Goal: Task Accomplishment & Management: Manage account settings

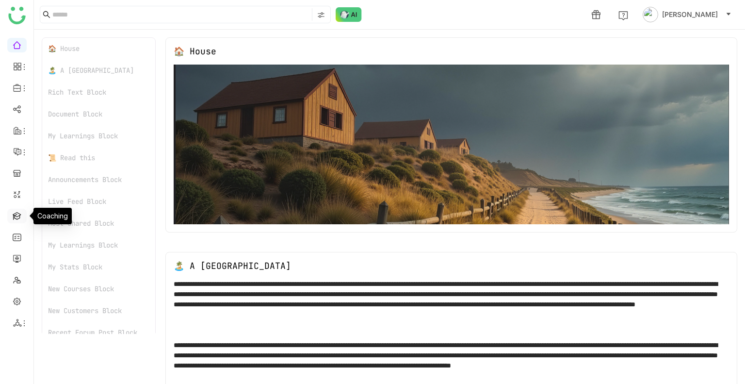
click at [17, 216] on link at bounding box center [17, 215] width 9 height 8
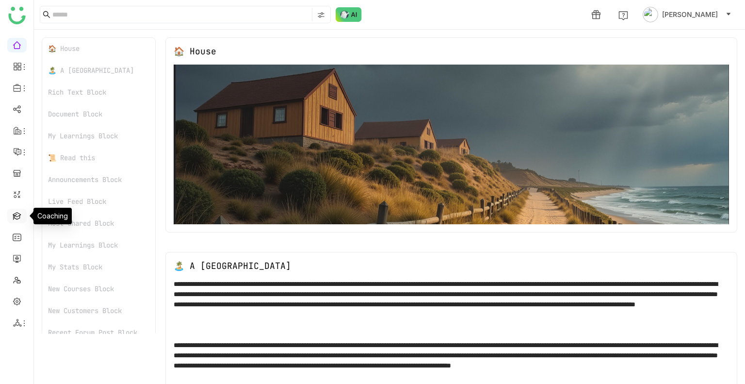
click at [17, 216] on link at bounding box center [17, 215] width 9 height 8
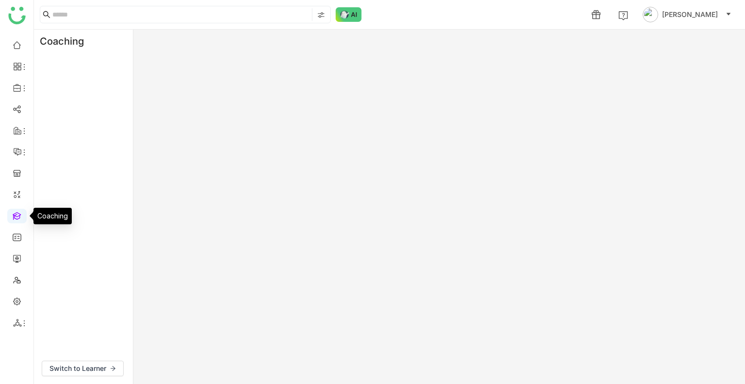
click at [17, 216] on link at bounding box center [17, 215] width 9 height 8
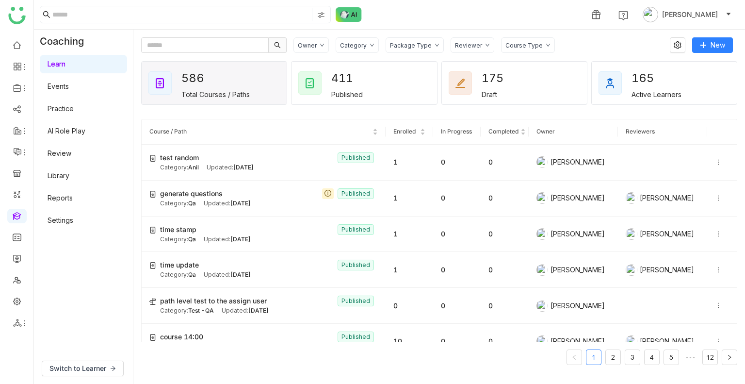
click at [70, 149] on link "Review" at bounding box center [60, 153] width 24 height 8
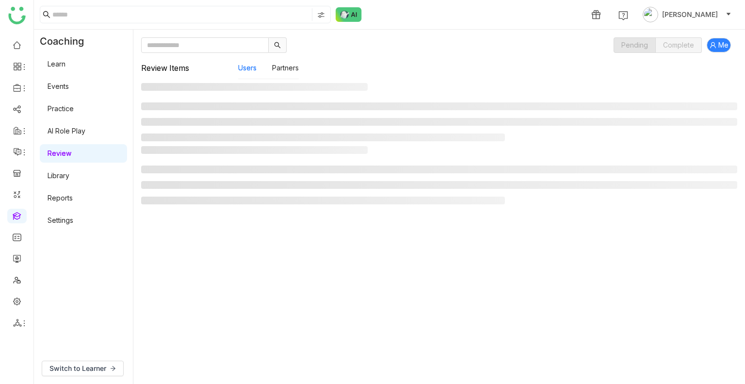
click at [70, 149] on link "Review" at bounding box center [60, 153] width 24 height 8
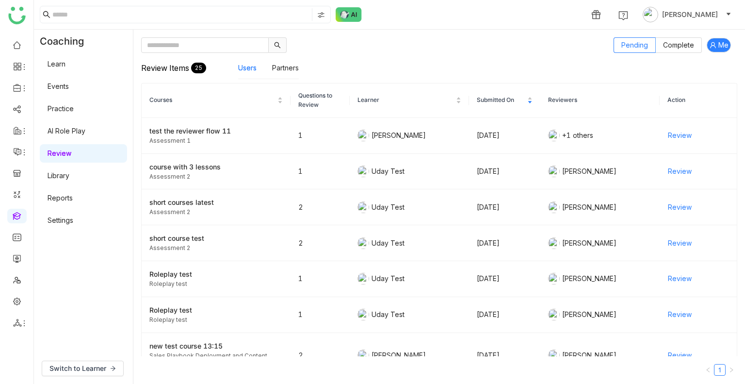
click at [70, 149] on link "Review" at bounding box center [60, 153] width 24 height 8
click at [673, 136] on span "Review" at bounding box center [680, 135] width 24 height 11
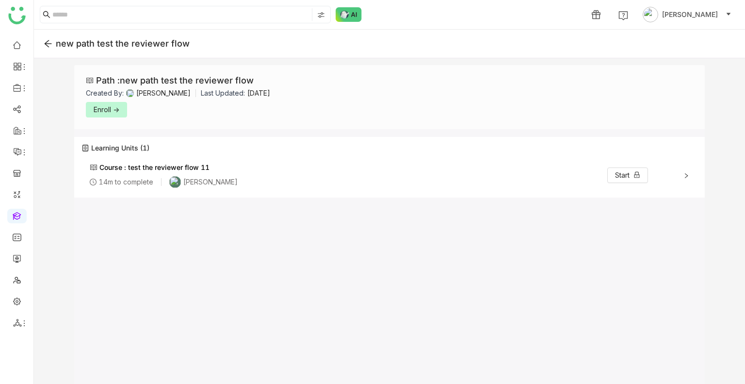
click at [95, 108] on span "Enroll ->" at bounding box center [107, 109] width 26 height 11
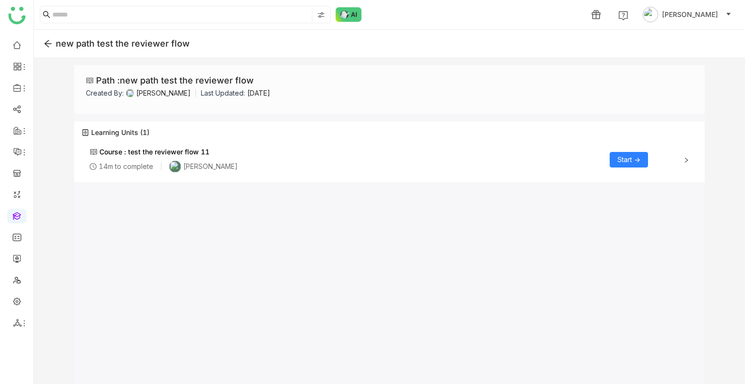
click at [640, 152] on button "Start ->" at bounding box center [629, 160] width 38 height 16
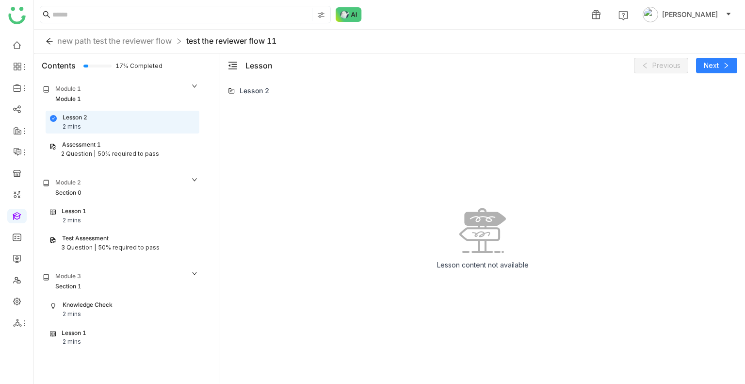
click at [708, 74] on div "Lesson Previous Next" at bounding box center [482, 65] width 525 height 24
click at [713, 65] on span "Next" at bounding box center [711, 65] width 15 height 11
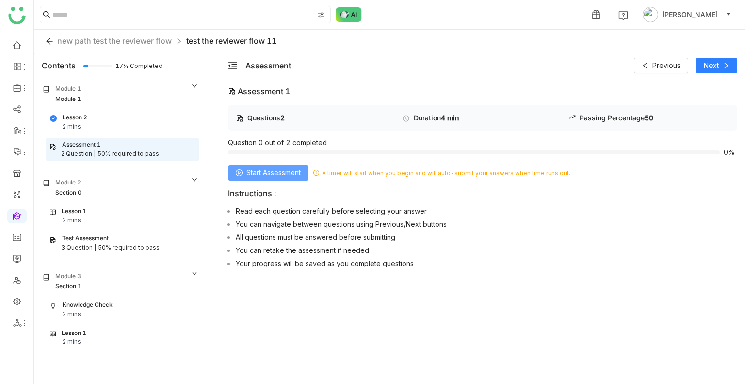
click at [273, 174] on span "Start Assessment" at bounding box center [273, 172] width 54 height 11
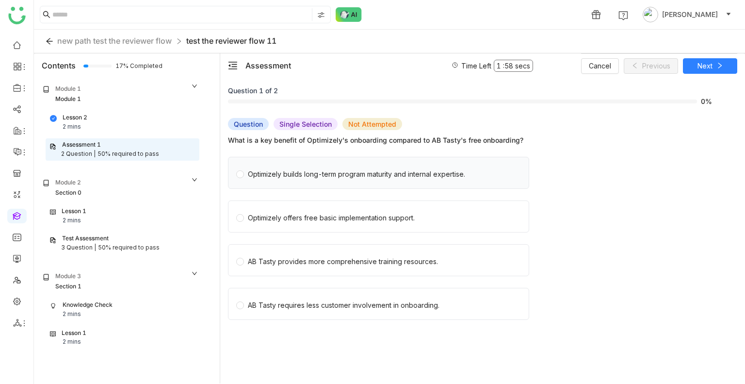
click at [287, 184] on label "Optimizely builds long-term program maturity and internal expertise." at bounding box center [380, 172] width 289 height 31
click at [297, 210] on span "Optimizely offers free basic implementation support." at bounding box center [331, 217] width 175 height 14
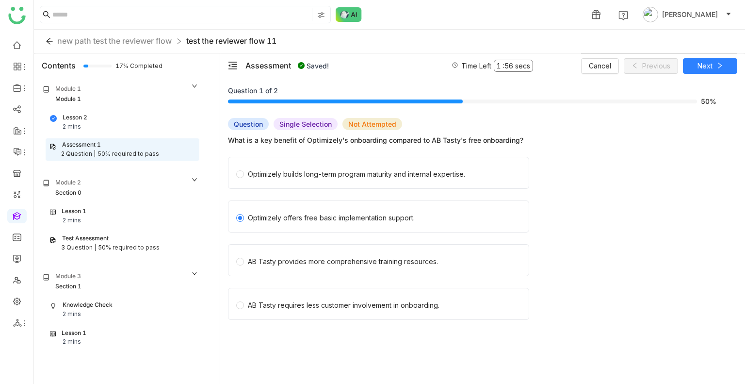
click at [693, 73] on div "Cancel Previous Next" at bounding box center [659, 65] width 156 height 24
click at [333, 171] on div "Optimizely builds long-term program maturity and internal expertise." at bounding box center [356, 174] width 217 height 11
click at [708, 71] on button "Next" at bounding box center [710, 66] width 54 height 16
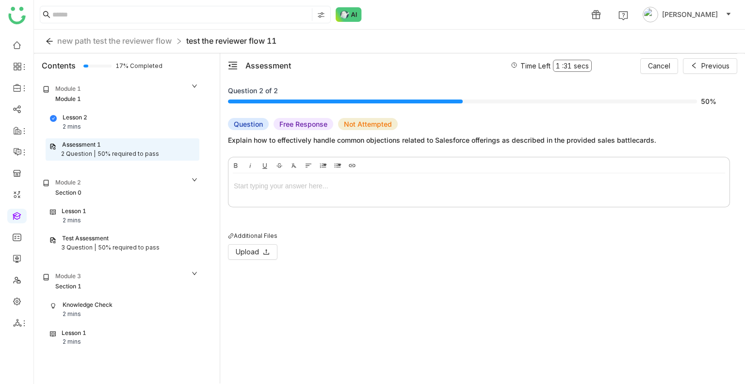
click at [312, 186] on div at bounding box center [479, 185] width 490 height 11
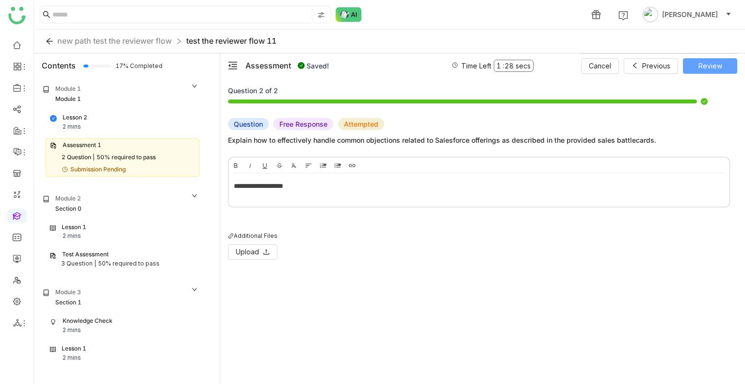
click at [702, 67] on span "Review" at bounding box center [711, 66] width 24 height 11
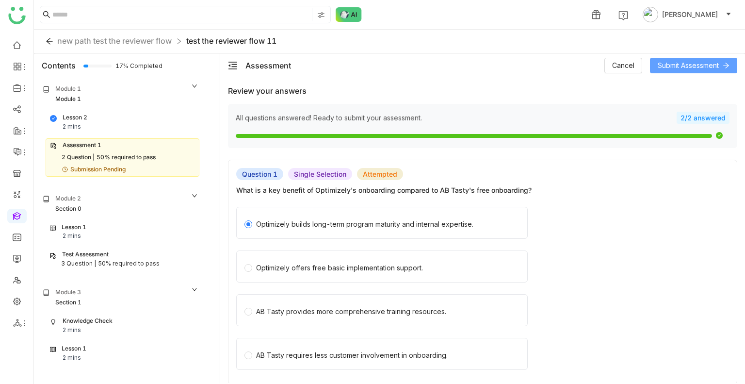
click at [702, 67] on span "Submit Assessment" at bounding box center [688, 65] width 61 height 11
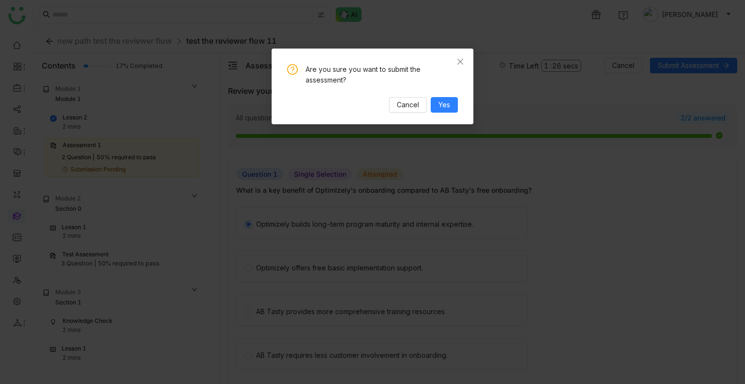
click at [462, 105] on div "Are you sure you want to submit the assessment? Cancel Yes" at bounding box center [373, 87] width 202 height 76
click at [461, 105] on div "Are you sure you want to submit the assessment? Cancel Yes" at bounding box center [373, 87] width 202 height 76
click at [446, 104] on span "Yes" at bounding box center [445, 104] width 12 height 11
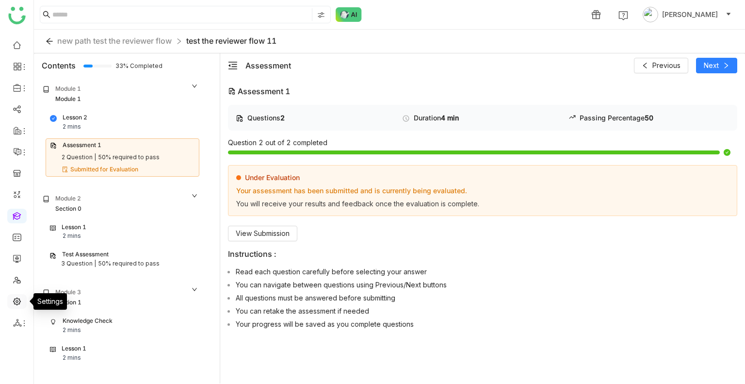
click at [15, 305] on link at bounding box center [17, 300] width 9 height 8
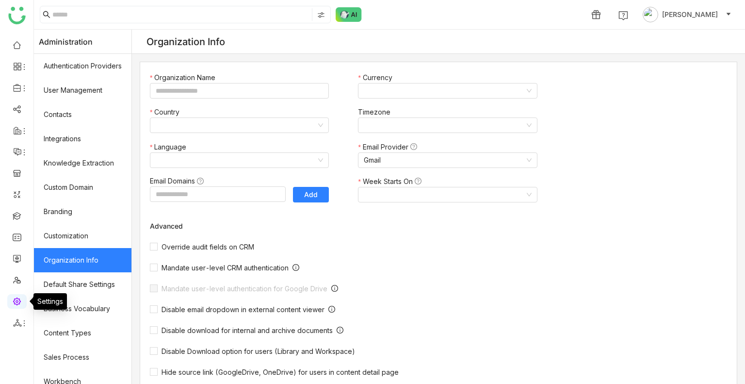
type input "*******"
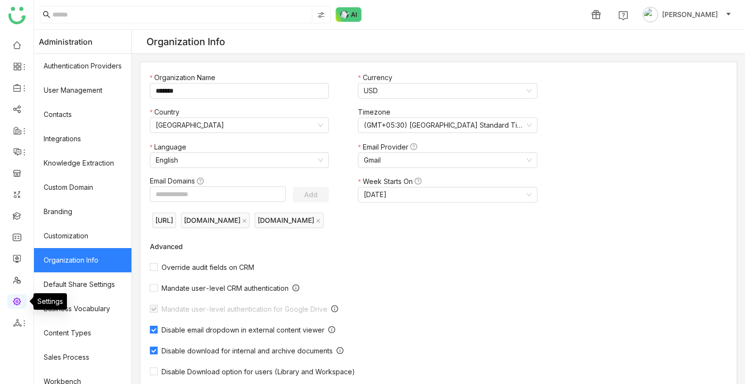
click at [15, 305] on link at bounding box center [17, 300] width 9 height 8
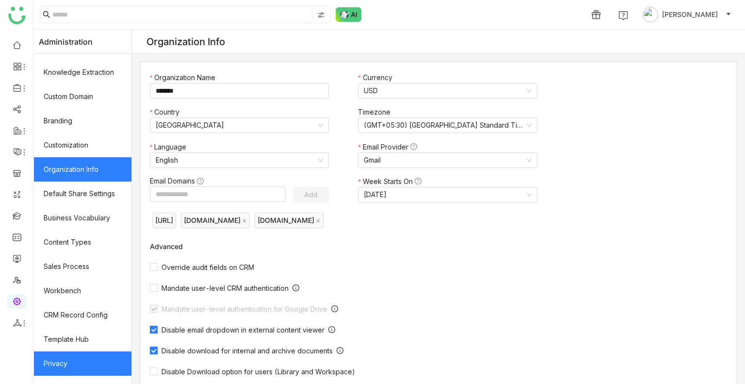
scroll to position [131, 0]
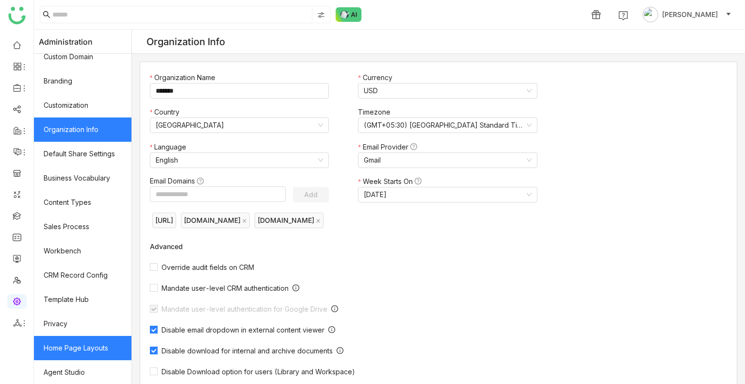
click at [74, 337] on link "Home Page Layouts" at bounding box center [83, 348] width 98 height 24
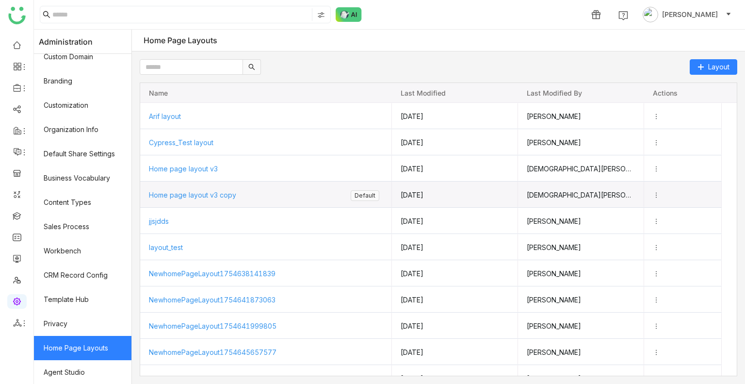
click at [190, 193] on span "Home page layout v3 copy" at bounding box center [192, 195] width 87 height 8
click at [190, 193] on span "Home page layout v3 copy" at bounding box center [191, 194] width 87 height 8
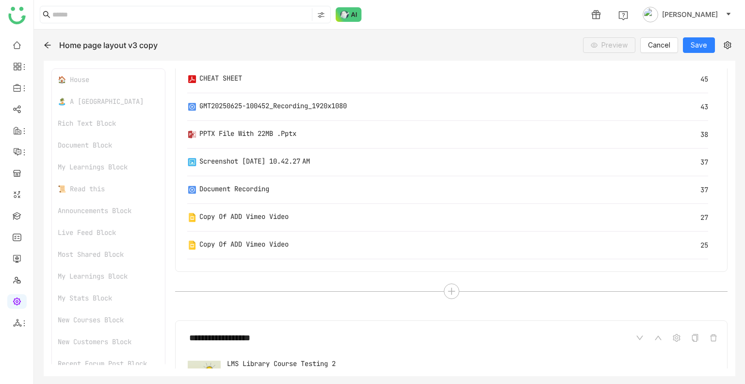
scroll to position [1468, 0]
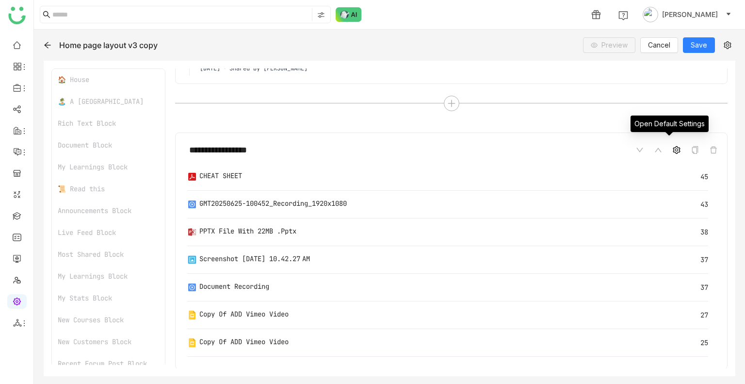
click at [673, 147] on span at bounding box center [677, 150] width 12 height 12
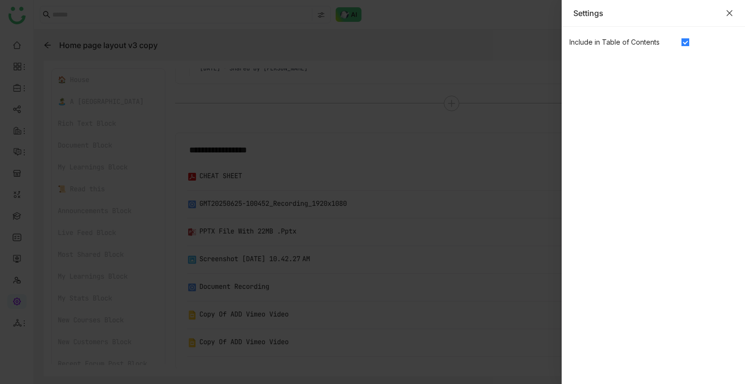
click at [727, 15] on icon "Close" at bounding box center [730, 13] width 6 height 6
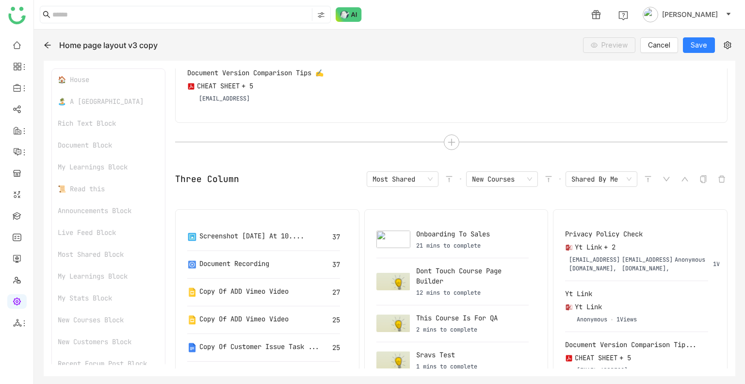
scroll to position [3683, 0]
click at [346, 192] on icon at bounding box center [346, 196] width 8 height 8
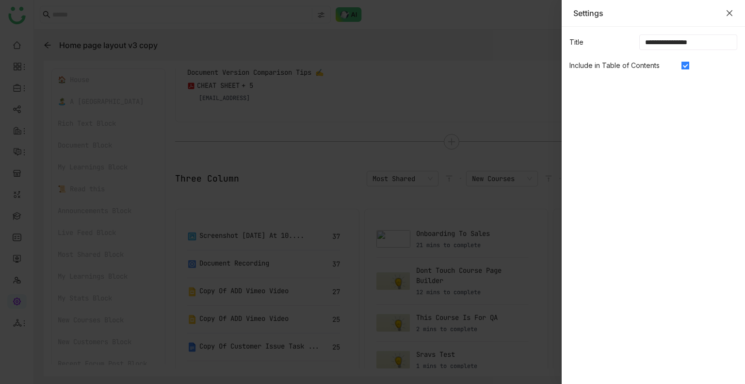
click at [726, 16] on icon "Close" at bounding box center [730, 13] width 8 height 8
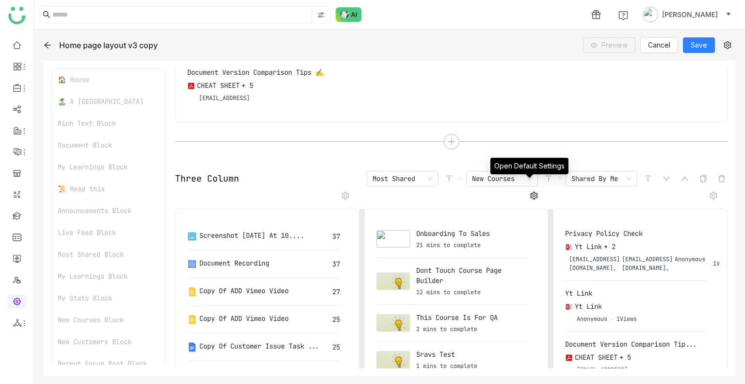
click at [531, 192] on icon at bounding box center [534, 196] width 8 height 8
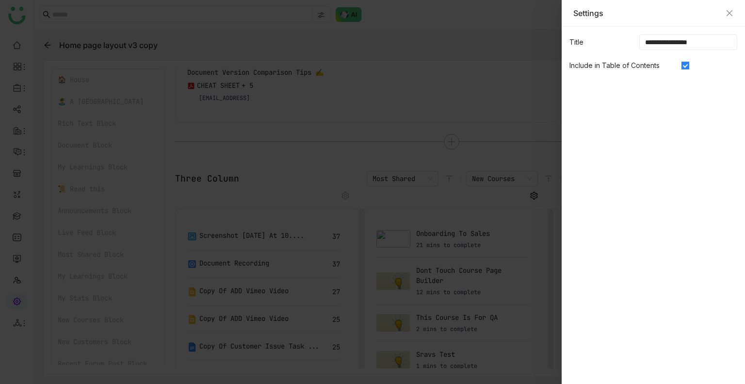
click at [531, 190] on div at bounding box center [372, 192] width 745 height 384
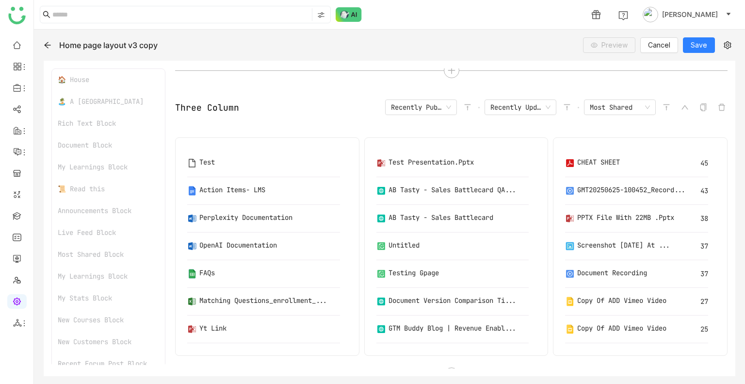
scroll to position [4778, 0]
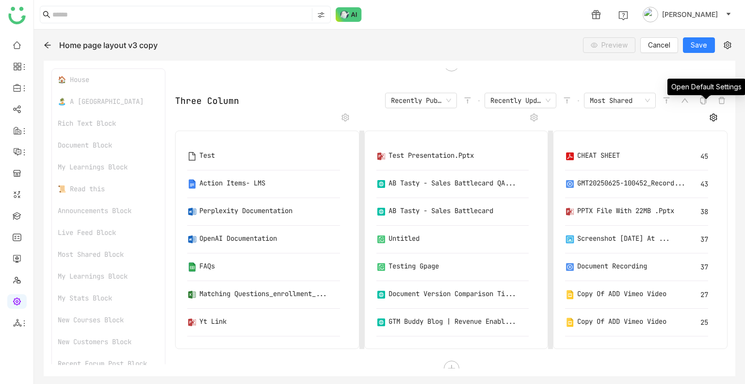
click at [710, 114] on icon at bounding box center [714, 118] width 8 height 8
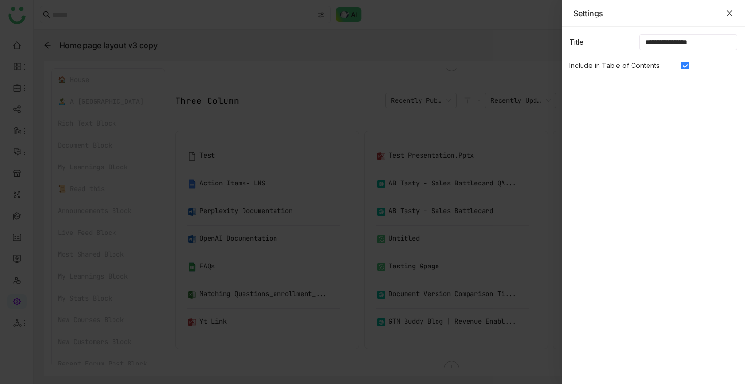
click at [729, 15] on icon "Close" at bounding box center [730, 13] width 8 height 8
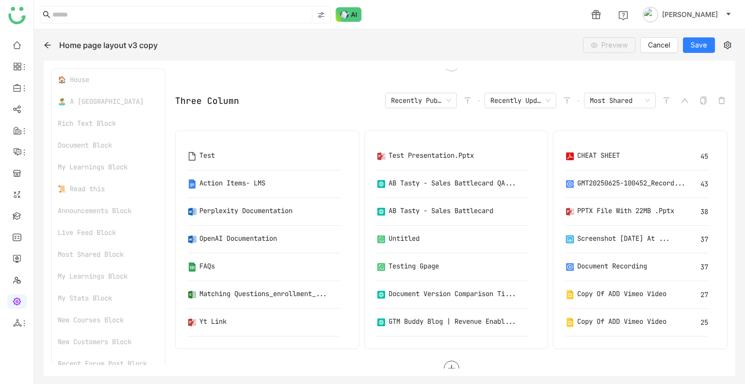
click at [443, 360] on div at bounding box center [451, 368] width 553 height 16
click at [444, 360] on div at bounding box center [452, 368] width 16 height 16
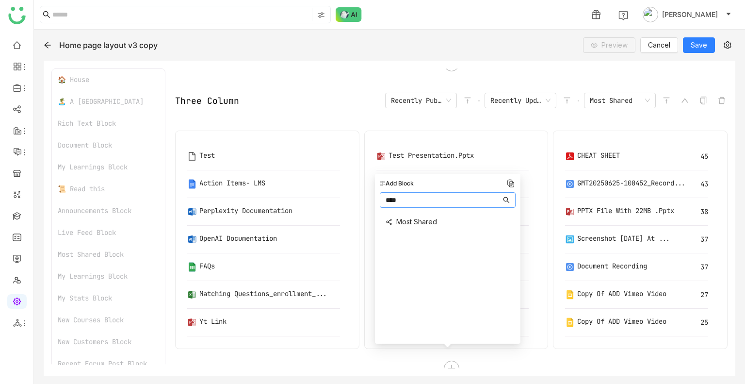
type input "****"
click at [419, 215] on div "Most Shared" at bounding box center [408, 222] width 57 height 21
click at [424, 219] on span "Most Shared" at bounding box center [416, 221] width 41 height 10
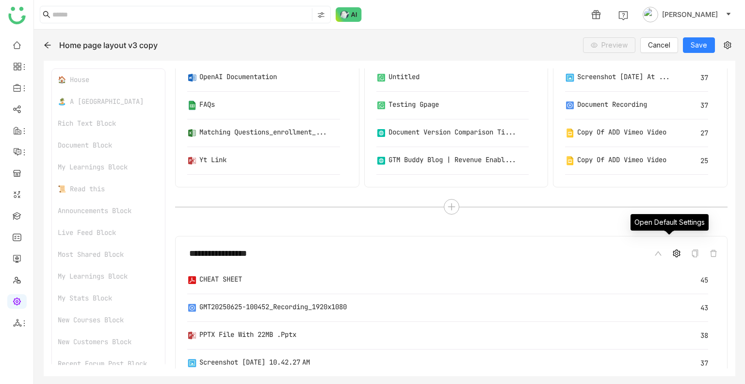
click at [673, 249] on icon at bounding box center [676, 253] width 7 height 8
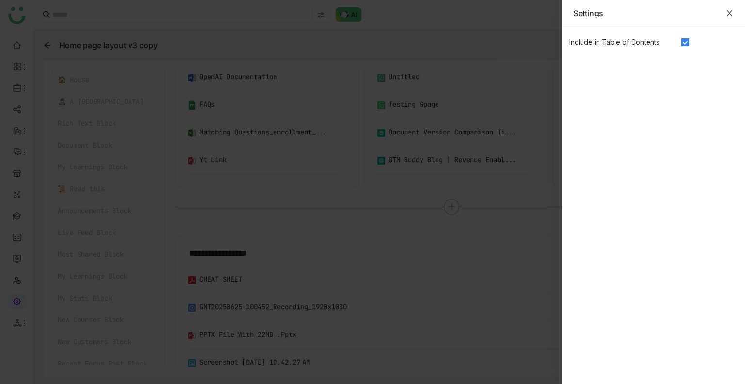
click at [726, 14] on icon "Close" at bounding box center [730, 13] width 8 height 8
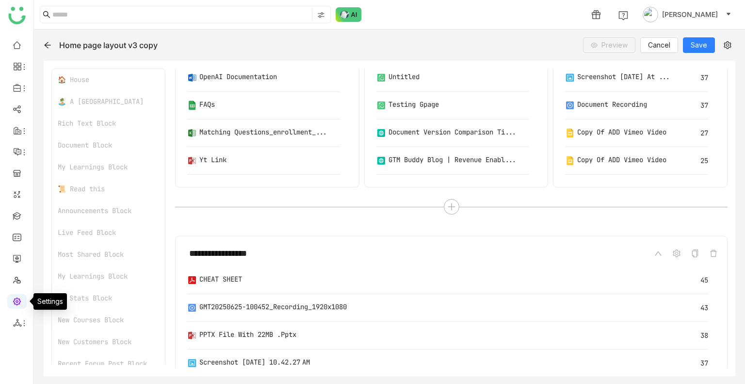
click at [19, 302] on link at bounding box center [17, 300] width 9 height 8
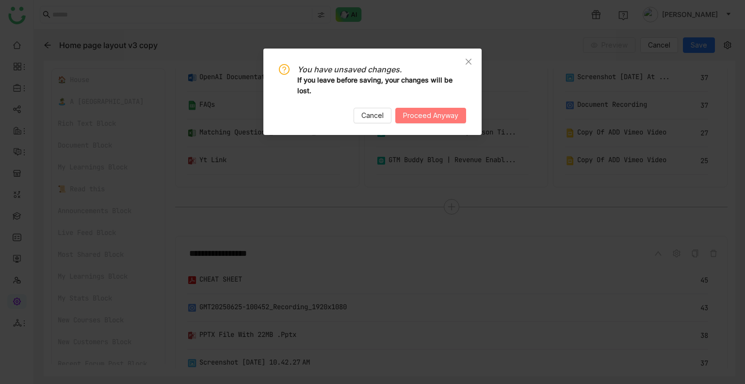
click at [429, 120] on span "Proceed Anyway" at bounding box center [430, 115] width 55 height 11
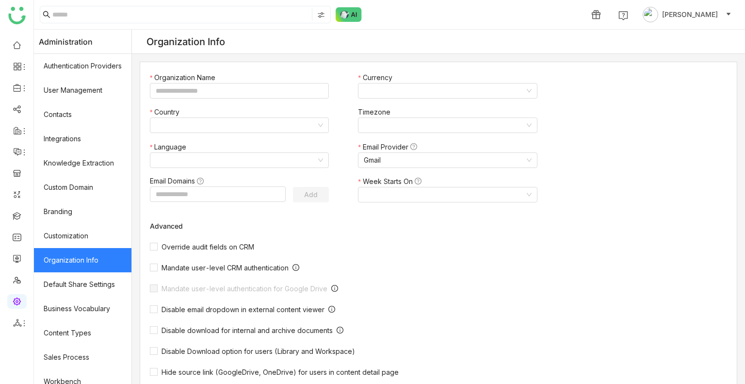
type input "*******"
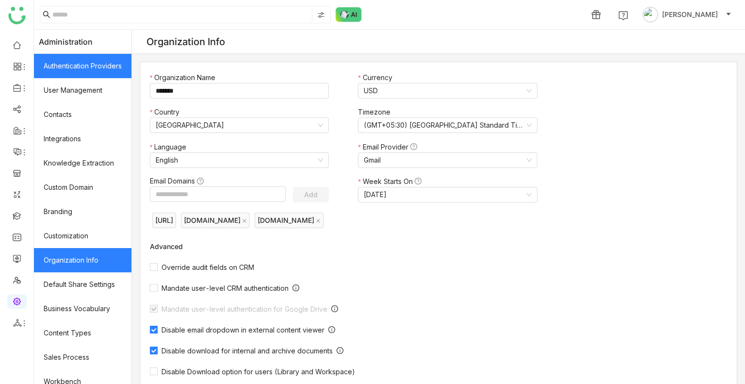
click at [45, 73] on link "Authentication Providers" at bounding box center [83, 66] width 98 height 24
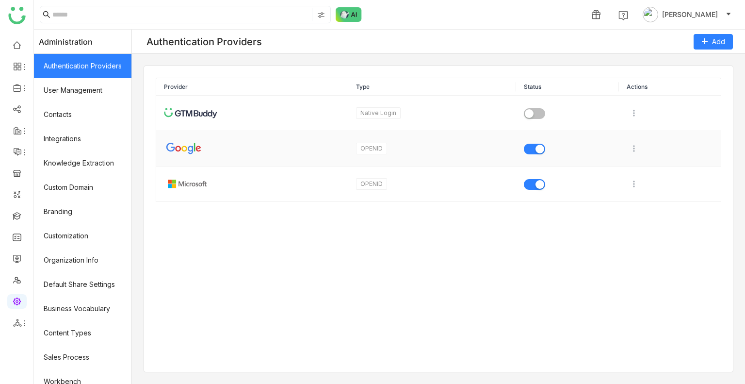
click at [536, 152] on span "button" at bounding box center [540, 149] width 9 height 9
click at [535, 177] on td at bounding box center [567, 183] width 103 height 35
click at [537, 182] on span "button" at bounding box center [540, 184] width 9 height 9
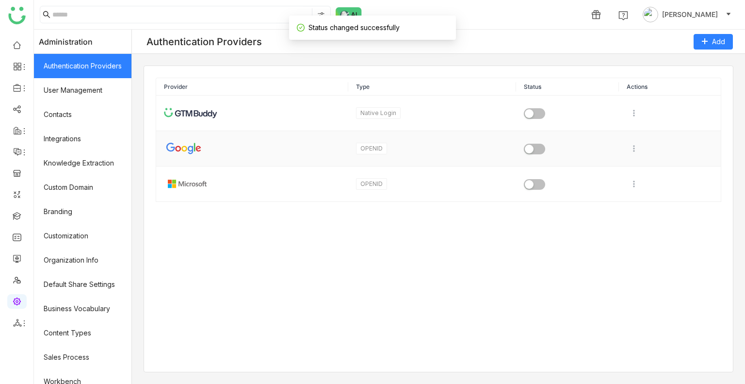
click at [537, 149] on button "button" at bounding box center [534, 149] width 21 height 11
click at [534, 149] on span "button" at bounding box center [529, 149] width 9 height 9
click at [537, 149] on button "button" at bounding box center [534, 149] width 21 height 11
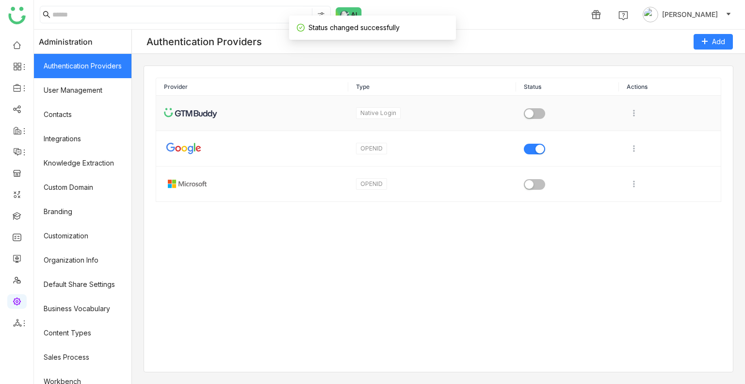
click at [536, 113] on button "button" at bounding box center [534, 113] width 21 height 11
click at [532, 176] on td at bounding box center [567, 183] width 103 height 35
click at [535, 184] on button "button" at bounding box center [534, 184] width 21 height 11
click at [535, 149] on button "button" at bounding box center [534, 149] width 21 height 11
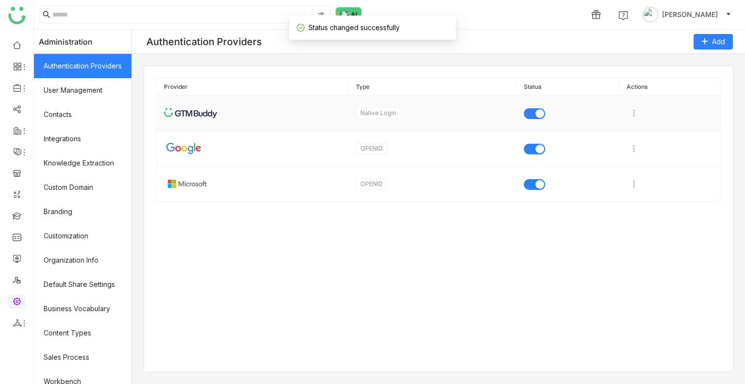
click at [536, 110] on span "button" at bounding box center [540, 113] width 9 height 9
click at [536, 110] on button "button" at bounding box center [534, 113] width 21 height 11
click at [540, 182] on span "button" at bounding box center [540, 184] width 9 height 9
click at [540, 182] on button "button" at bounding box center [534, 184] width 21 height 11
click at [710, 11] on span "[PERSON_NAME]" at bounding box center [690, 14] width 56 height 11
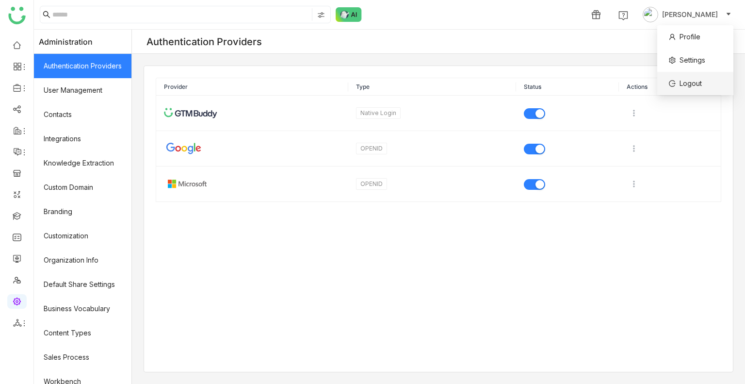
click at [701, 81] on span "Logout" at bounding box center [691, 83] width 22 height 8
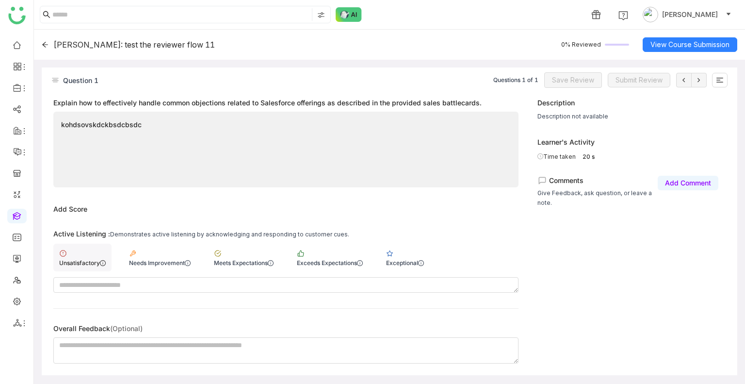
click at [76, 261] on div "Unsatisfactory" at bounding box center [82, 262] width 47 height 7
click at [566, 83] on span "Save Review" at bounding box center [573, 80] width 42 height 11
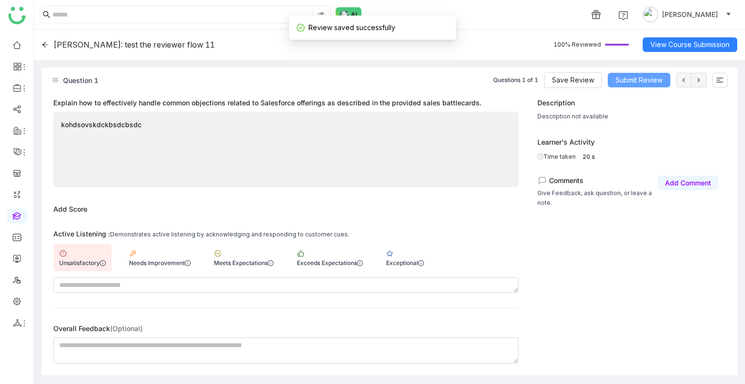
click at [618, 82] on span "Submit Review" at bounding box center [639, 80] width 47 height 11
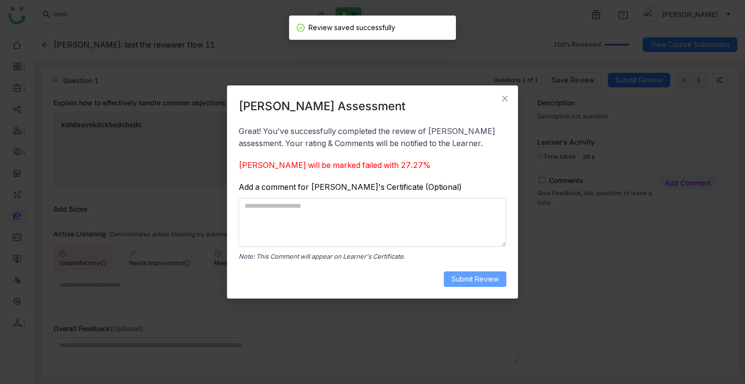
click at [469, 274] on span "Submit Review" at bounding box center [475, 279] width 47 height 11
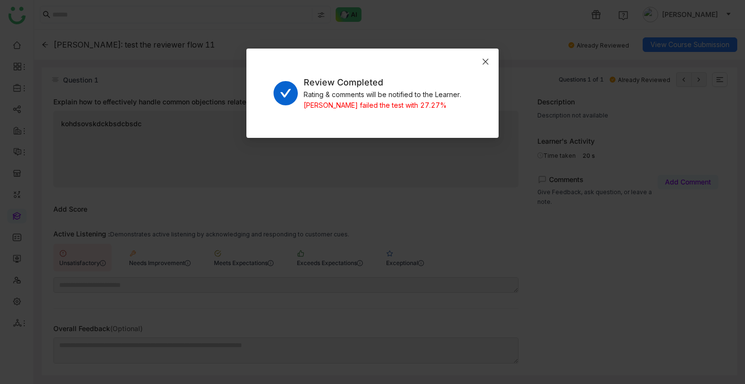
click at [483, 64] on icon "Close" at bounding box center [486, 62] width 6 height 6
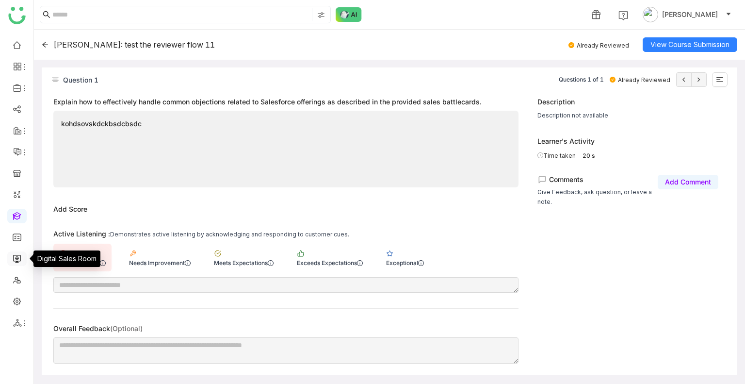
click at [13, 260] on link at bounding box center [17, 258] width 9 height 8
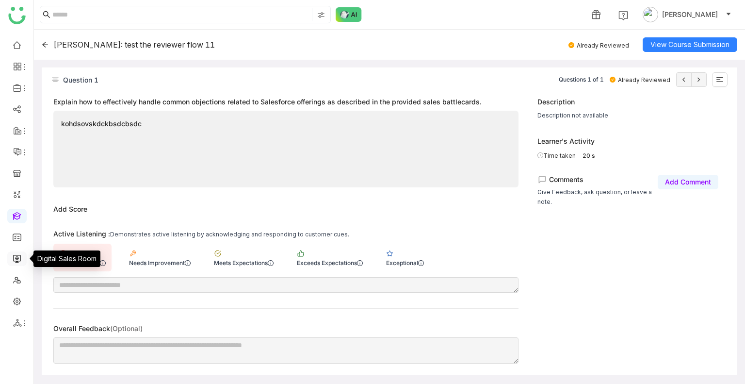
click at [13, 260] on link at bounding box center [17, 258] width 9 height 8
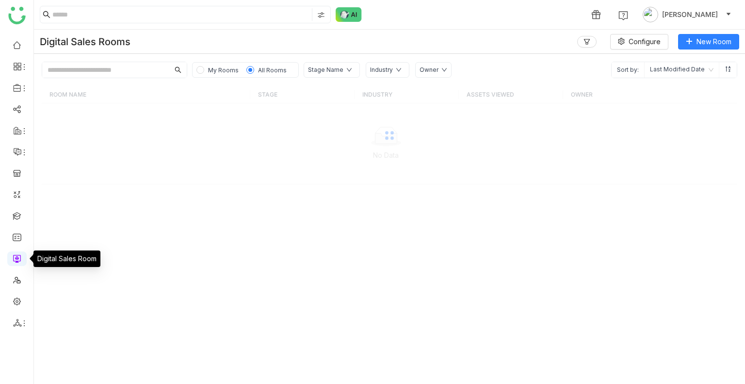
click at [13, 260] on link at bounding box center [17, 258] width 9 height 8
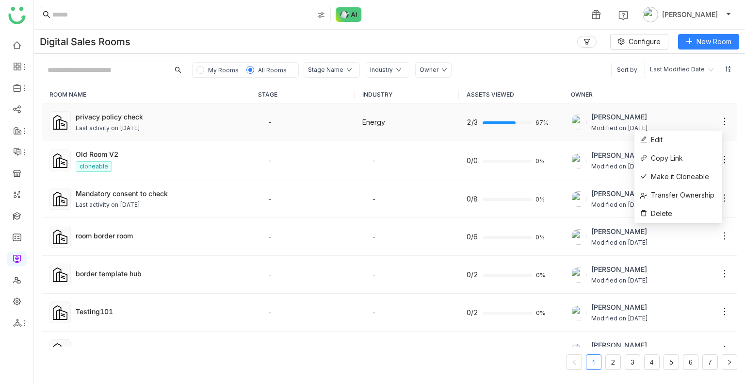
click at [720, 120] on icon at bounding box center [725, 121] width 10 height 10
click at [663, 159] on span "Copy Link" at bounding box center [661, 158] width 43 height 11
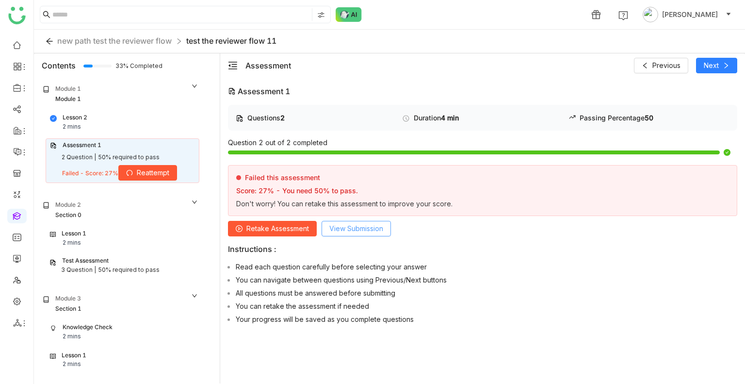
click at [357, 225] on span "View Submission" at bounding box center [356, 228] width 54 height 11
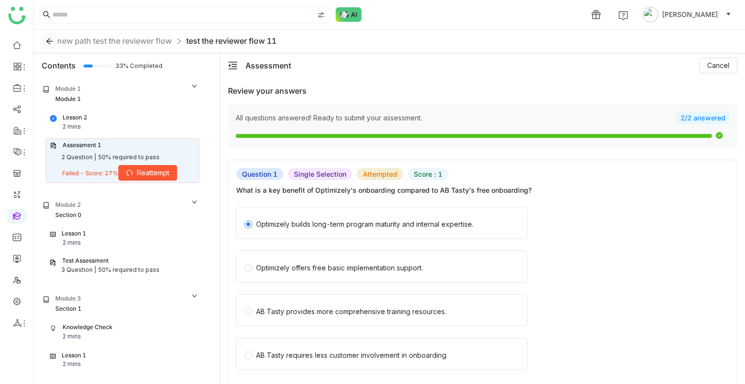
click at [49, 40] on icon at bounding box center [50, 41] width 8 height 8
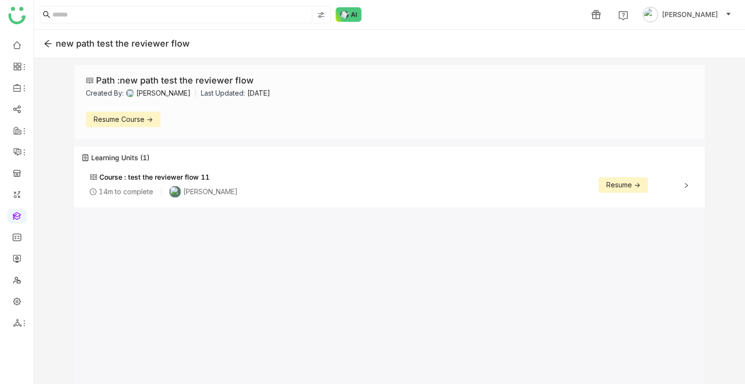
click at [614, 182] on span "Resume ->" at bounding box center [623, 185] width 34 height 11
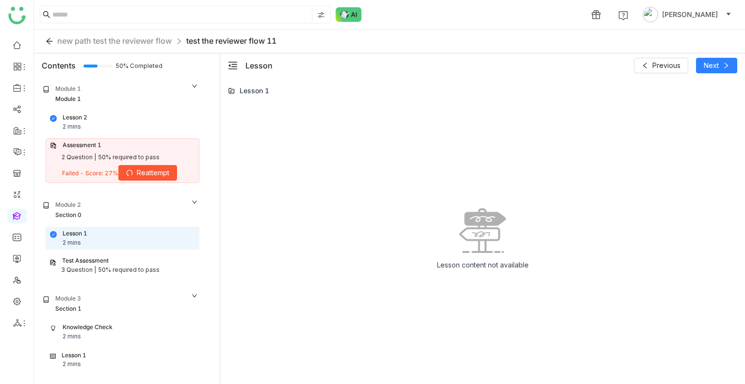
drag, startPoint x: 113, startPoint y: 254, endPoint x: 114, endPoint y: 260, distance: 5.4
click at [114, 260] on div "Test Assessment 3 Question | 50% required to pass" at bounding box center [123, 265] width 154 height 22
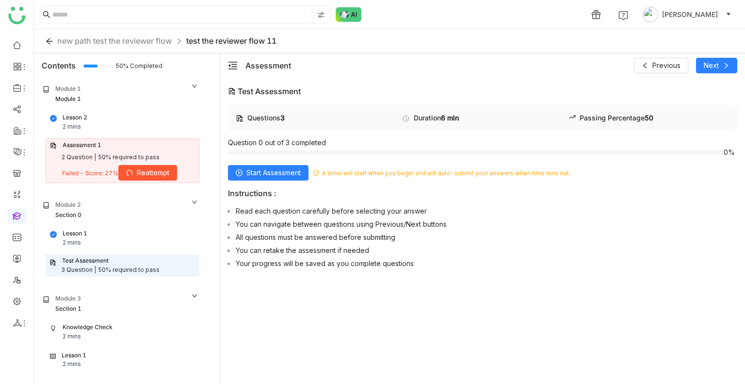
click at [114, 260] on div "Test Assessment" at bounding box center [122, 260] width 146 height 9
click at [100, 227] on div "Lesson 1 2 mins" at bounding box center [122, 238] width 153 height 22
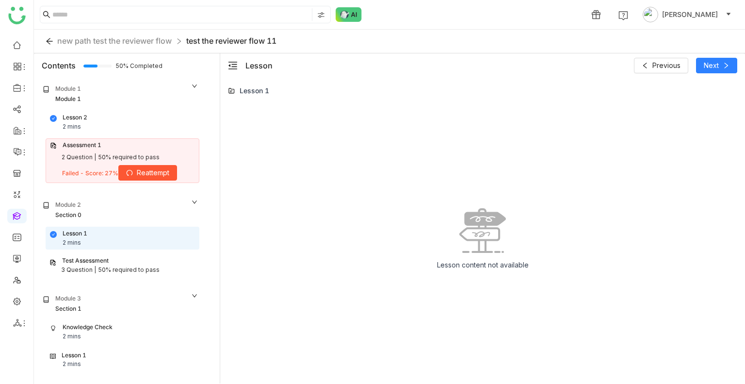
click at [96, 154] on div "2 Question | 50% required to pass" at bounding box center [122, 157] width 145 height 9
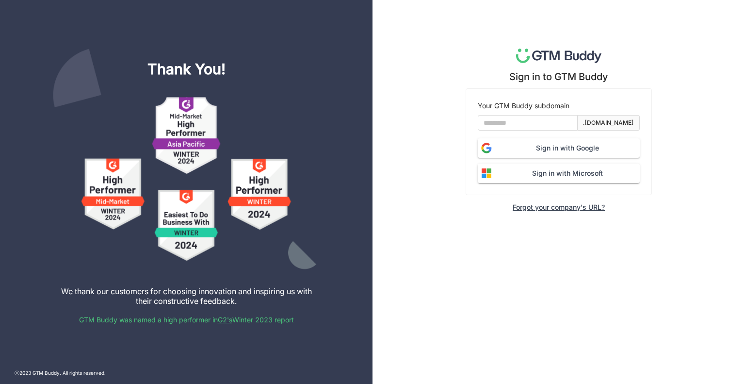
click at [532, 114] on form "Your GTM Buddy subdomain .[DOMAIN_NAME] Sign in with Google Sign in with Micros…" at bounding box center [559, 141] width 162 height 82
click at [547, 127] on input at bounding box center [528, 123] width 100 height 16
type input "*******"
click button "Sign in with Google" at bounding box center [559, 147] width 162 height 19
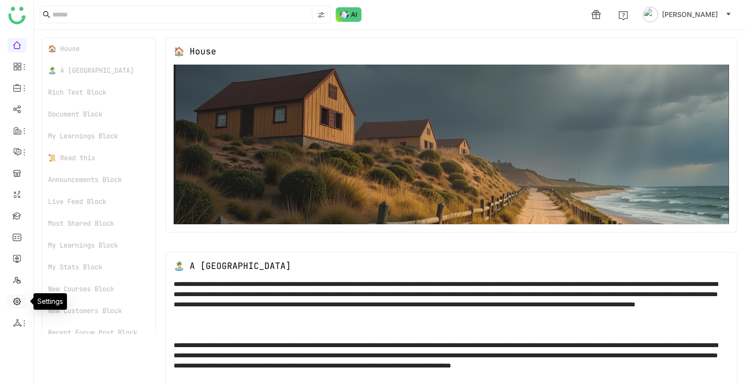
click at [13, 300] on link at bounding box center [17, 300] width 9 height 8
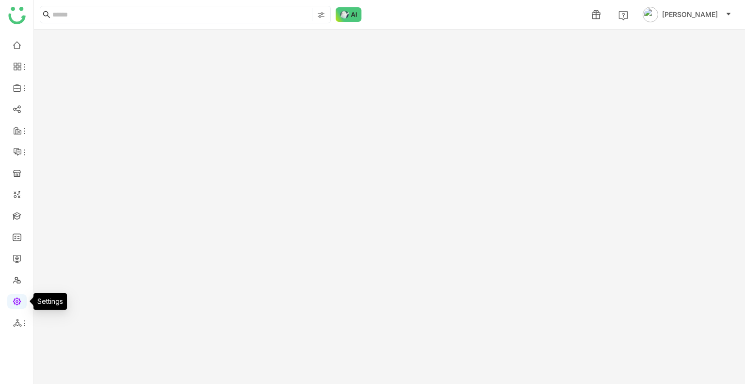
click at [13, 300] on link at bounding box center [17, 300] width 9 height 8
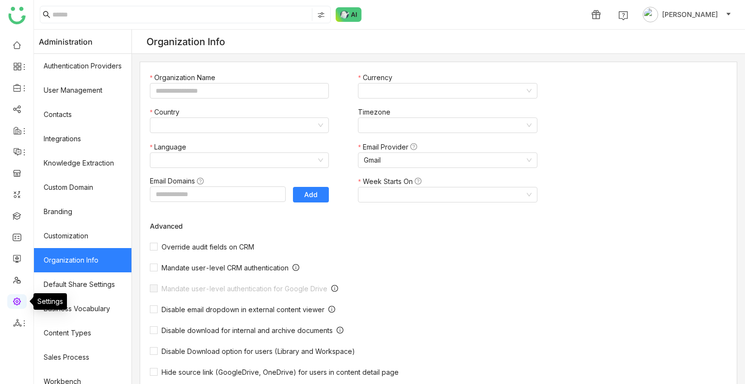
type input "*******"
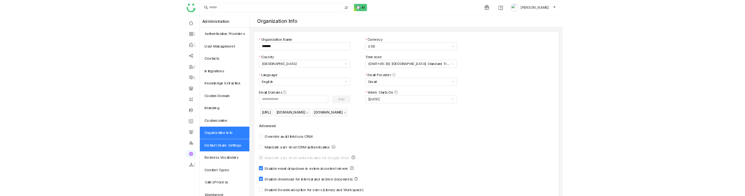
scroll to position [131, 0]
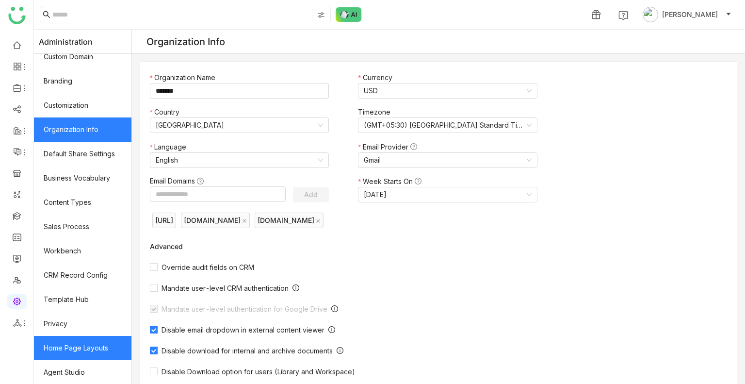
click at [74, 337] on link "Home Page Layouts" at bounding box center [83, 348] width 98 height 24
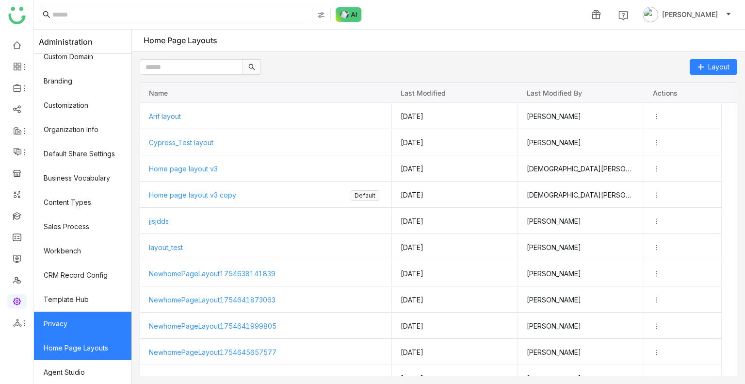
click at [70, 320] on link "Privacy" at bounding box center [83, 323] width 98 height 24
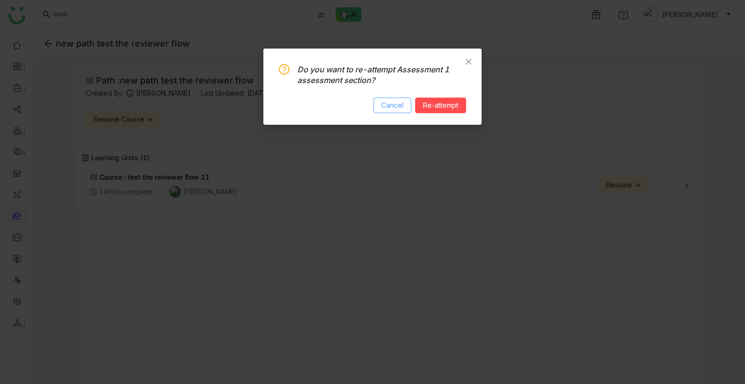
click at [391, 108] on span "Cancel" at bounding box center [392, 105] width 22 height 11
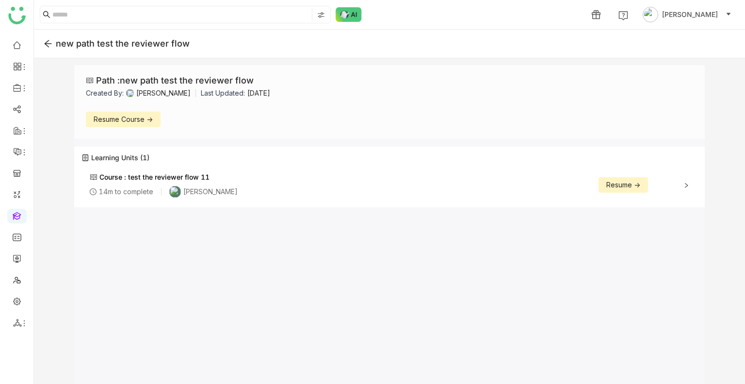
click at [671, 187] on span "Course : test the reviewer flow 11 14m to complete [PERSON_NAME] Resume ->" at bounding box center [384, 185] width 588 height 26
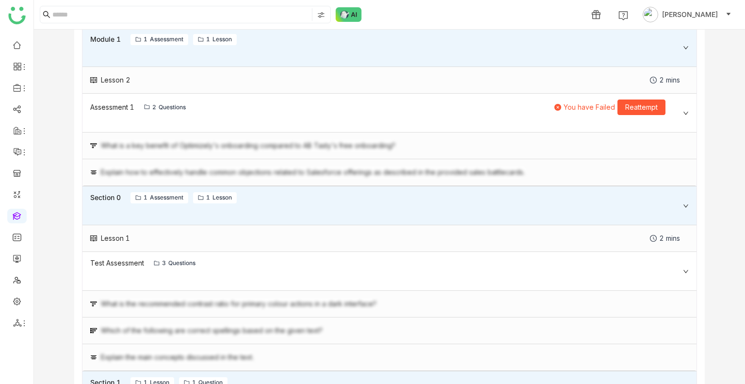
scroll to position [218, 0]
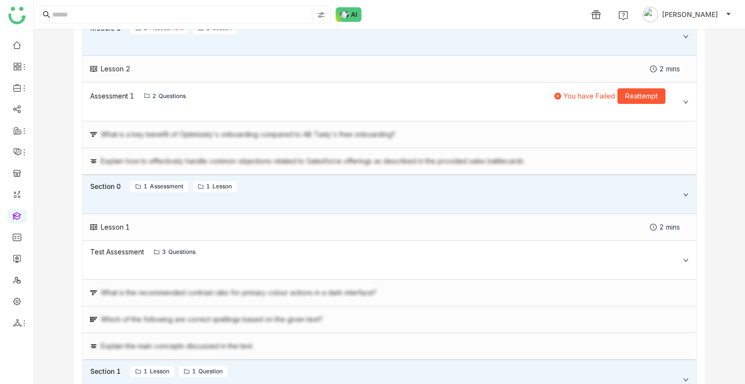
click at [628, 91] on span "Reattempt" at bounding box center [641, 96] width 33 height 11
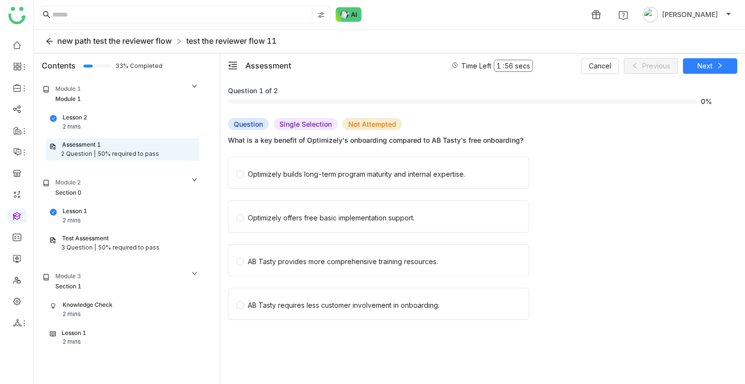
click at [101, 42] on span "new path test the reviewer flow" at bounding box center [114, 41] width 114 height 10
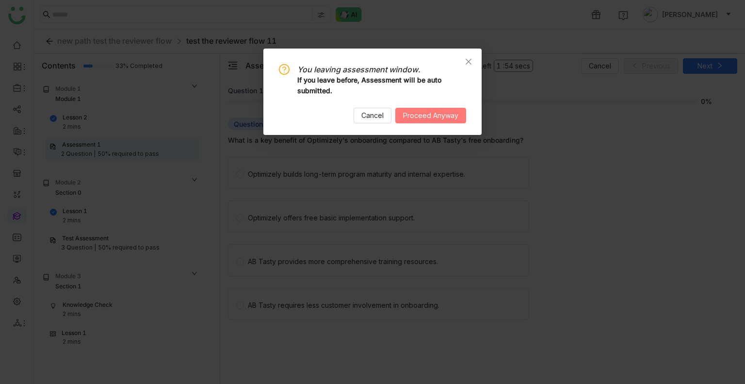
click at [428, 122] on button "Proceed Anyway" at bounding box center [430, 116] width 71 height 16
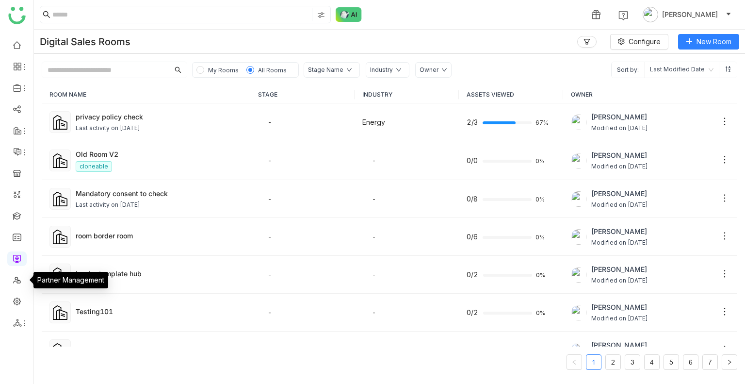
click at [19, 309] on ul at bounding box center [16, 184] width 33 height 306
click at [17, 306] on ul at bounding box center [16, 184] width 33 height 306
click at [17, 305] on link at bounding box center [17, 300] width 9 height 8
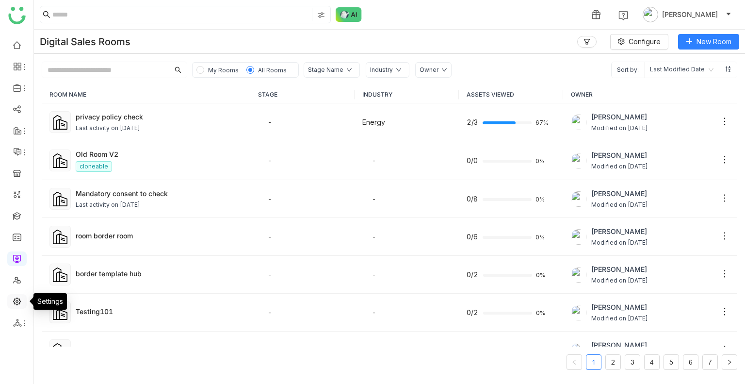
click at [17, 305] on link at bounding box center [17, 300] width 9 height 8
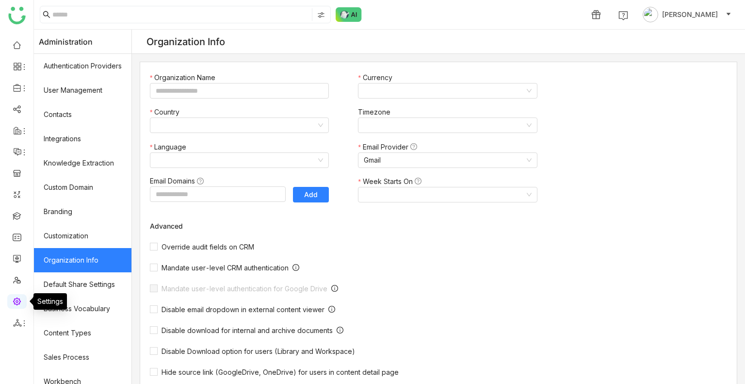
click at [17, 305] on link at bounding box center [17, 300] width 9 height 8
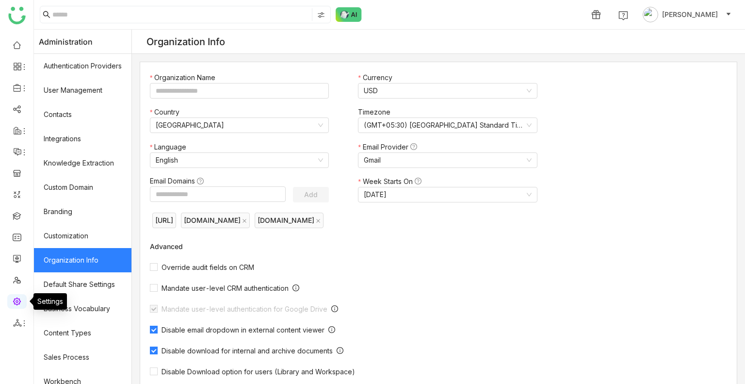
type input "*******"
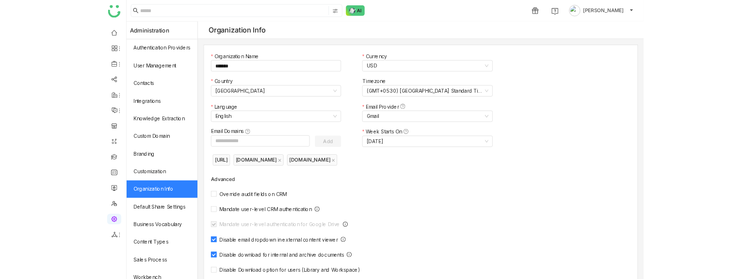
scroll to position [131, 0]
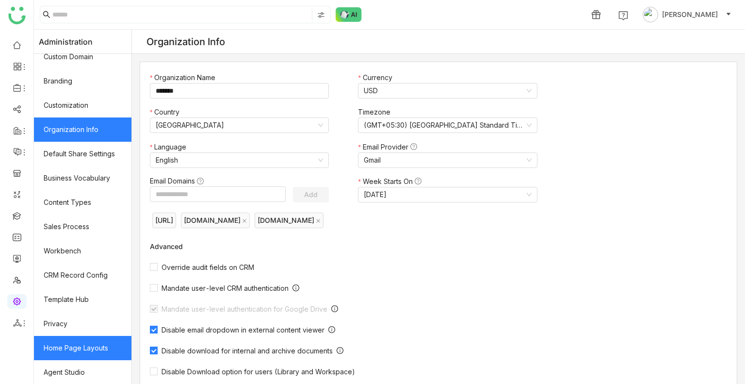
click at [94, 352] on link "Home Page Layouts" at bounding box center [83, 348] width 98 height 24
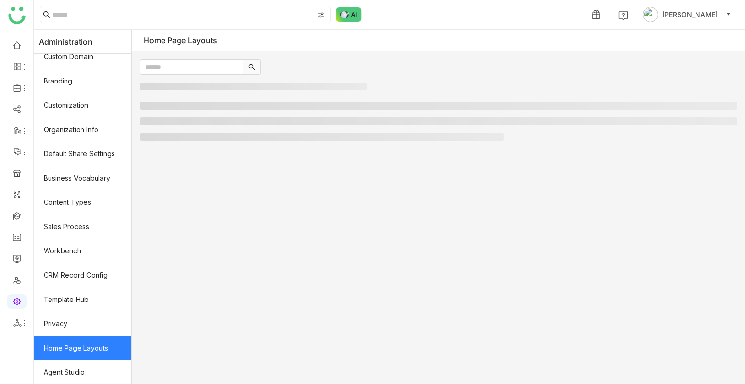
click at [94, 352] on link "Home Page Layouts" at bounding box center [83, 348] width 98 height 24
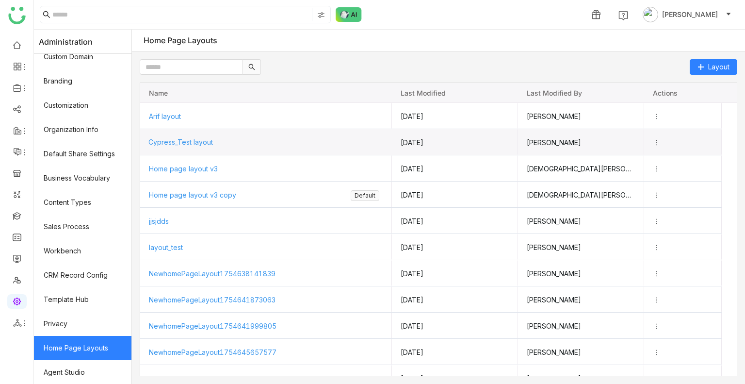
click at [193, 142] on span "Cypress_Test layout" at bounding box center [180, 142] width 65 height 8
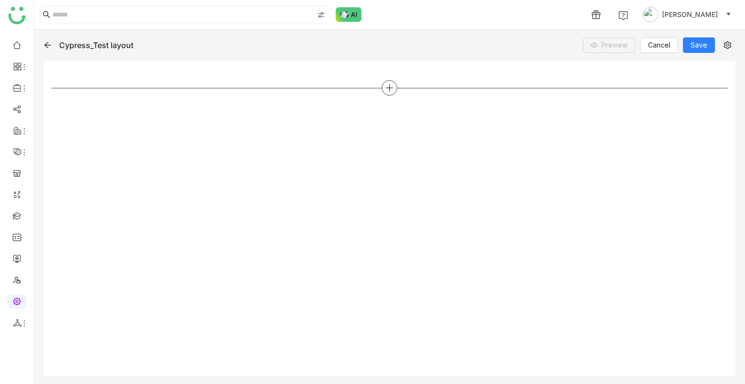
click at [391, 95] on div at bounding box center [390, 88] width 16 height 16
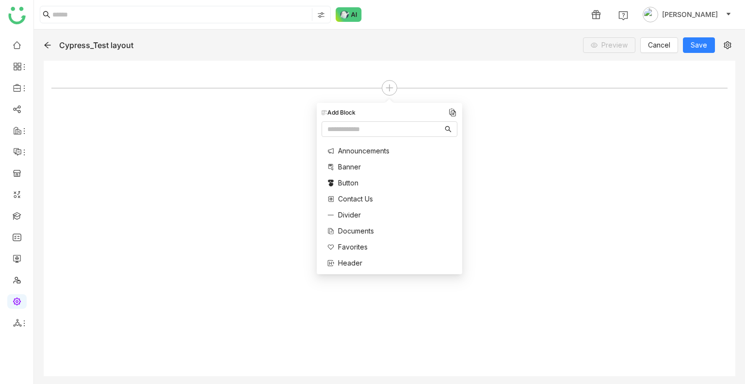
click at [488, 117] on div at bounding box center [389, 218] width 676 height 300
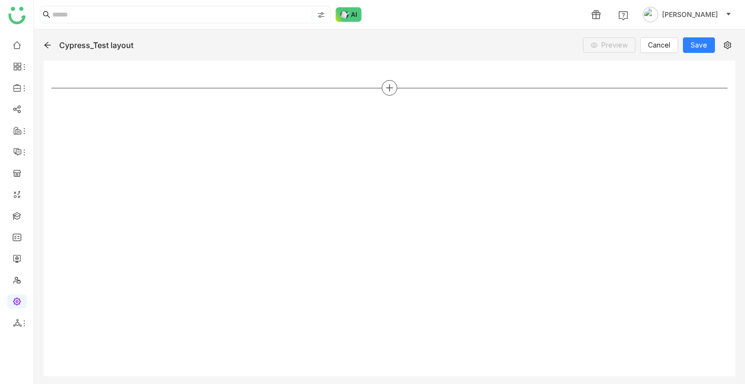
click at [394, 86] on div at bounding box center [390, 88] width 16 height 16
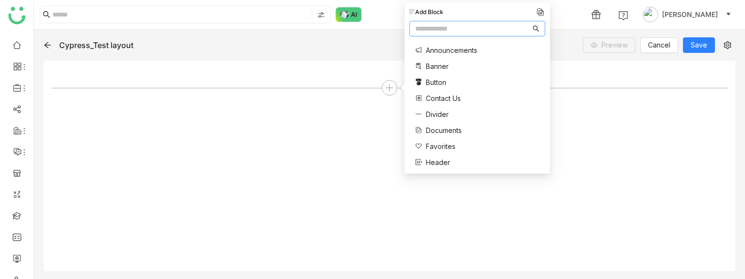
click at [447, 28] on input "text" at bounding box center [472, 28] width 115 height 11
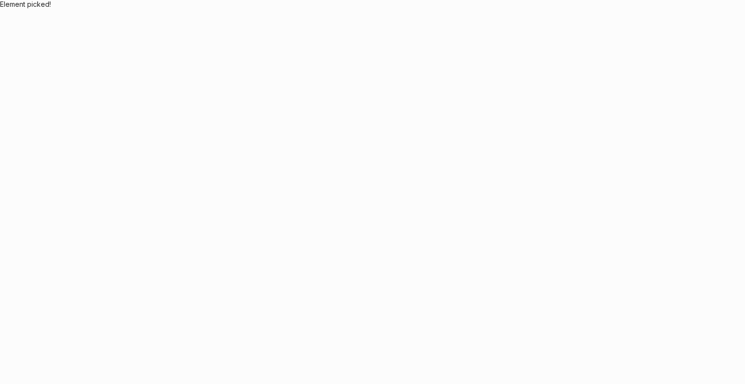
click at [144, 239] on body "Application Update Required We've recently updated our application and it looks…" at bounding box center [372, 192] width 745 height 384
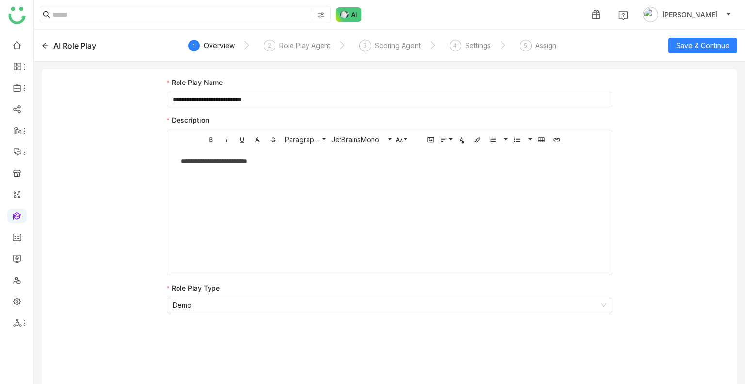
click at [265, 99] on input "**********" at bounding box center [389, 100] width 445 height 16
click at [550, 55] on div "5 Assign" at bounding box center [538, 48] width 36 height 17
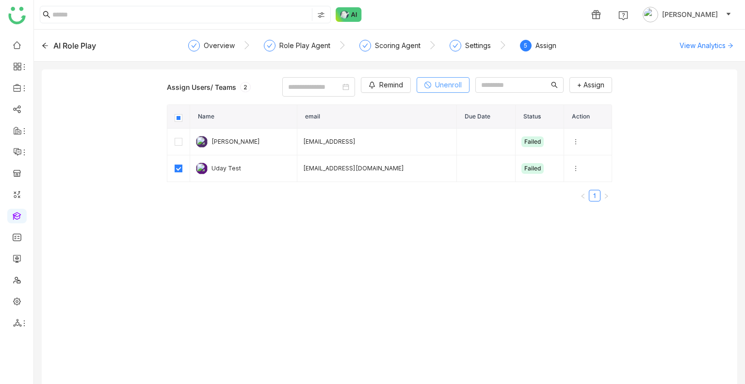
click at [435, 87] on span "Unenroll" at bounding box center [448, 85] width 27 height 11
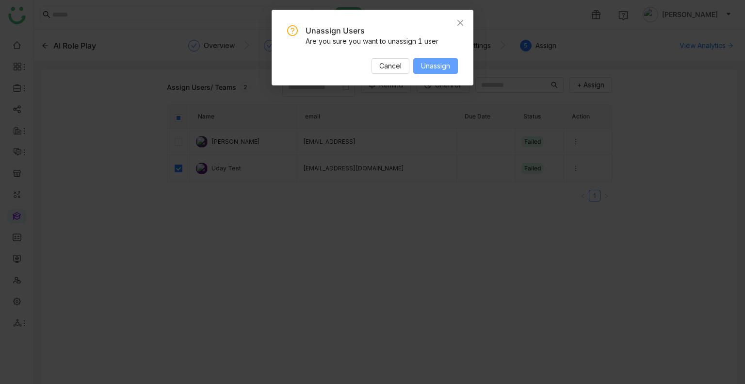
click at [445, 71] on button "Unassign" at bounding box center [435, 66] width 45 height 16
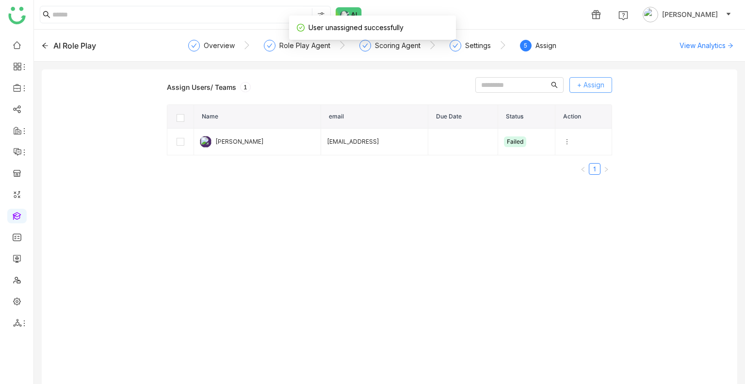
click at [575, 86] on button "+ Assign" at bounding box center [591, 85] width 43 height 16
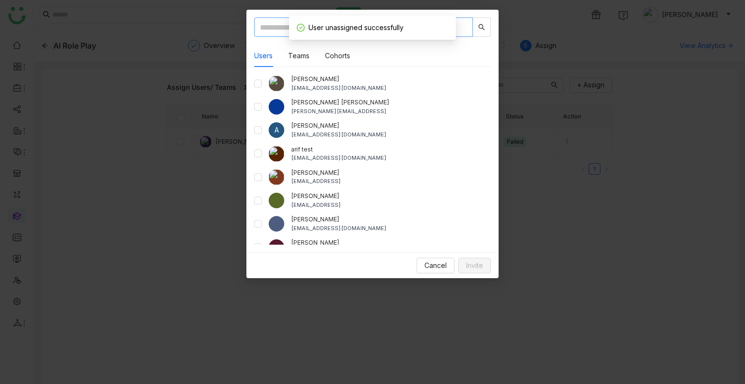
paste input "**********"
type input "**********"
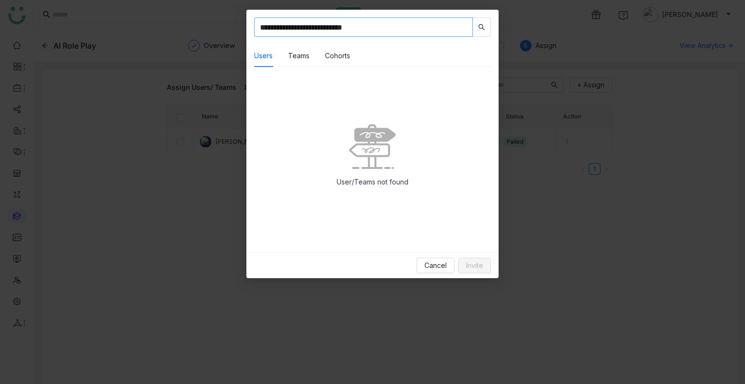
click at [390, 21] on input "**********" at bounding box center [363, 26] width 219 height 19
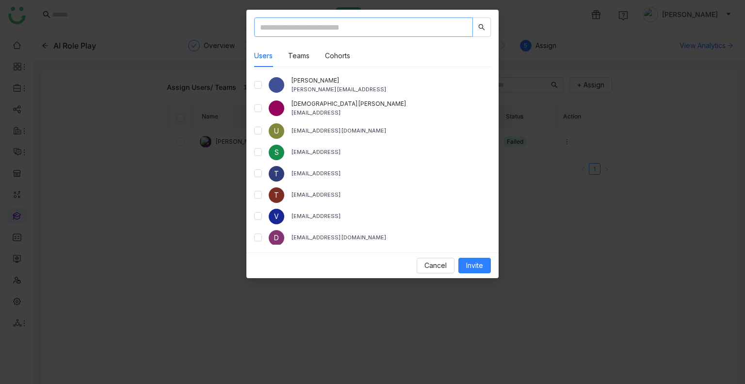
scroll to position [956, 0]
click at [281, 34] on input "text" at bounding box center [363, 26] width 219 height 19
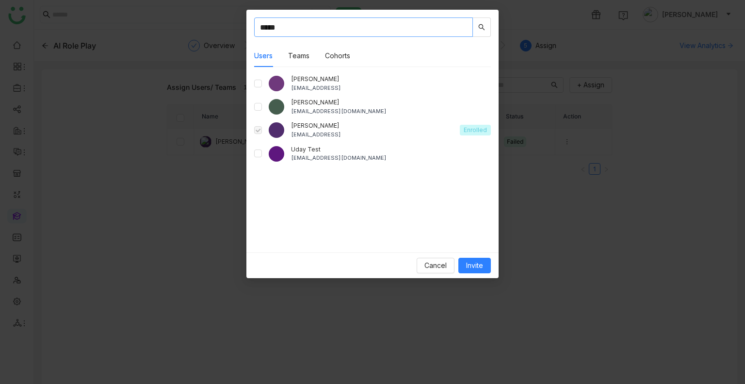
type input "****"
click at [479, 269] on span "Invite" at bounding box center [474, 265] width 17 height 11
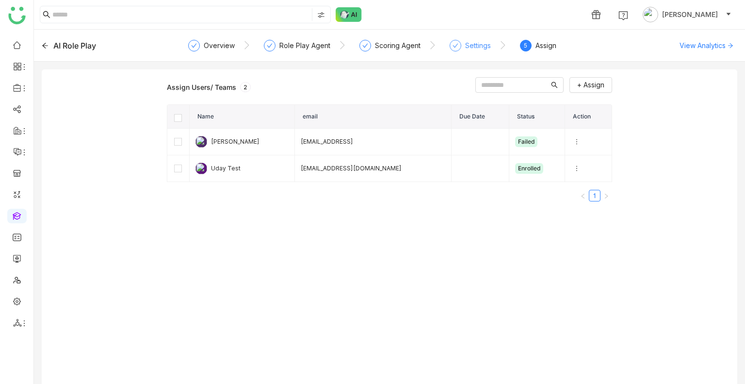
click at [476, 46] on div "Settings" at bounding box center [478, 46] width 26 height 12
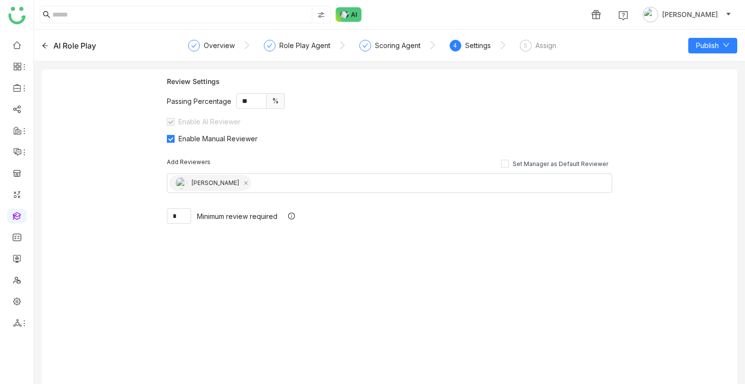
click at [575, 130] on div "Review Settings Passing Percentage ** % Enable AI Reviewer Enable Manual Review…" at bounding box center [389, 109] width 445 height 65
click at [14, 215] on link at bounding box center [17, 215] width 9 height 8
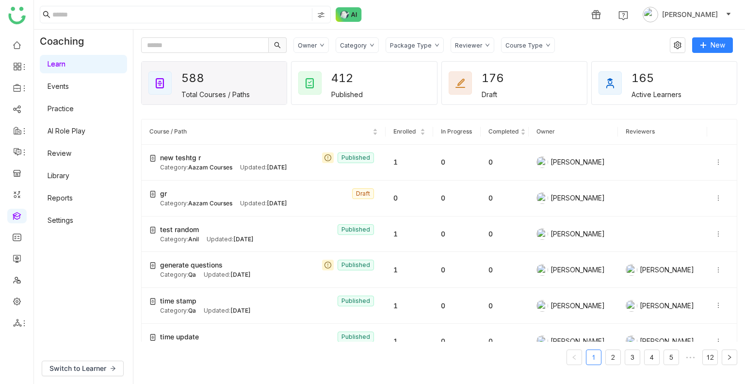
click at [65, 151] on link "Review" at bounding box center [60, 153] width 24 height 8
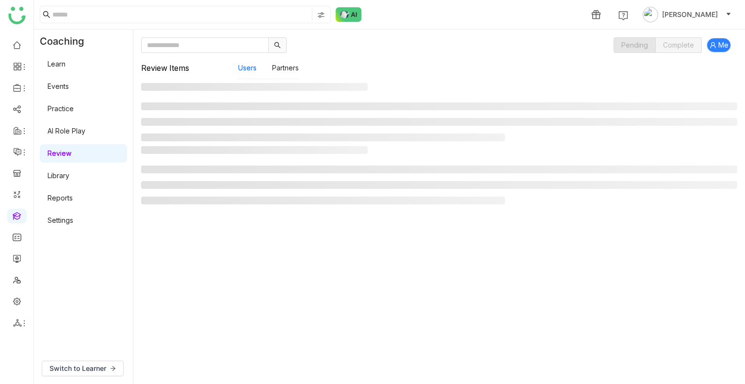
click at [65, 151] on link "Review" at bounding box center [60, 153] width 24 height 8
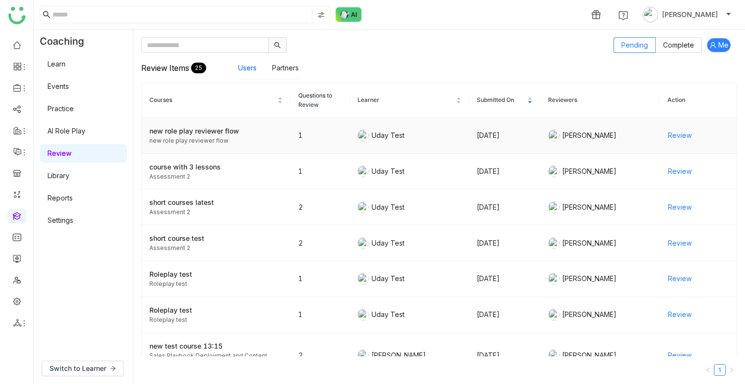
click at [452, 137] on div "Uday Test" at bounding box center [409, 136] width 103 height 12
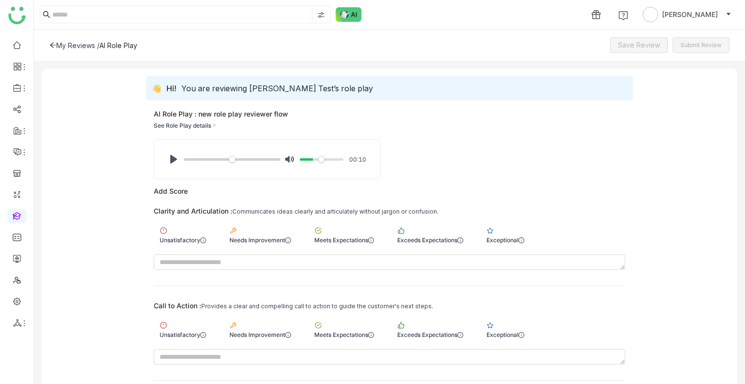
scroll to position [58, 0]
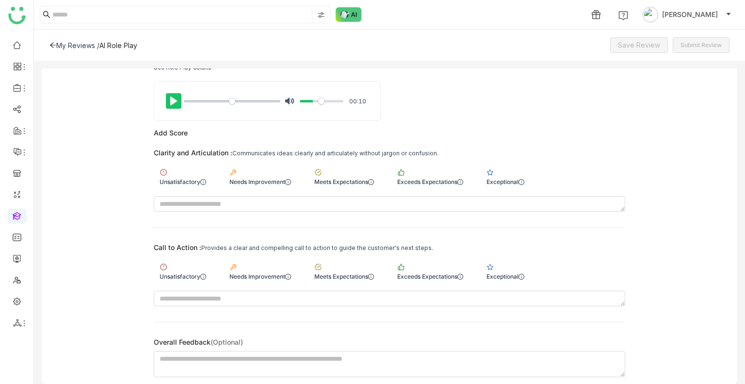
click at [176, 102] on button "Pause Play" at bounding box center [174, 101] width 16 height 16
type input "*****"
type input "****"
type input "*****"
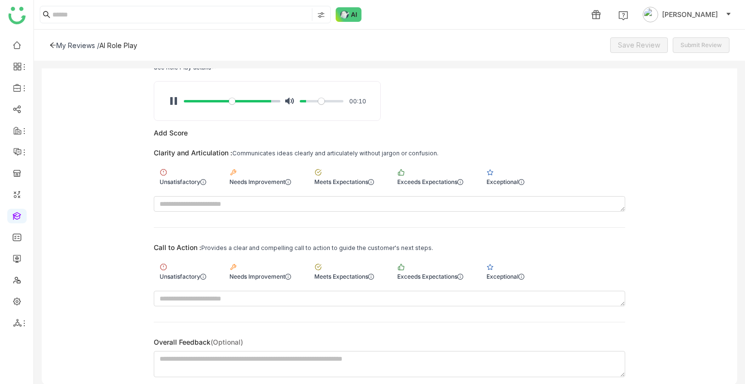
type input "****"
type input "*****"
type input "****"
type input "*****"
type input "****"
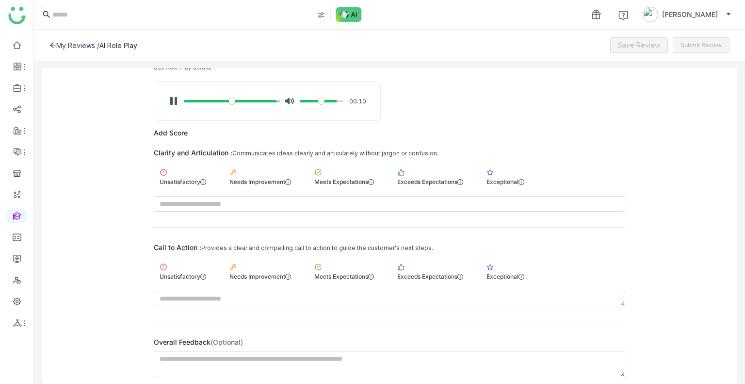
type input "*****"
type input "*"
type input "***"
drag, startPoint x: 307, startPoint y: 102, endPoint x: 332, endPoint y: 103, distance: 25.7
click at [332, 103] on input "Volume" at bounding box center [322, 101] width 44 height 9
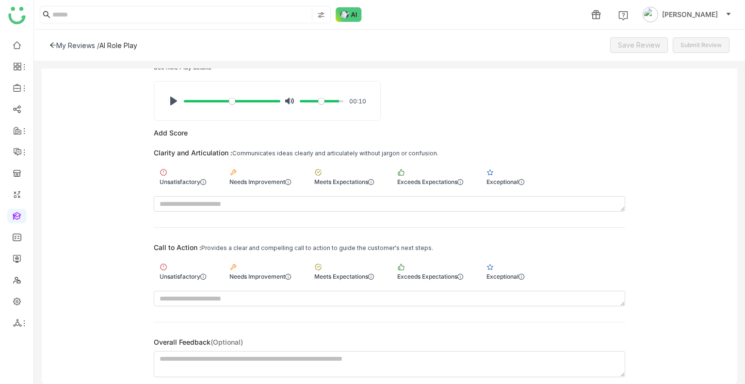
type input "*"
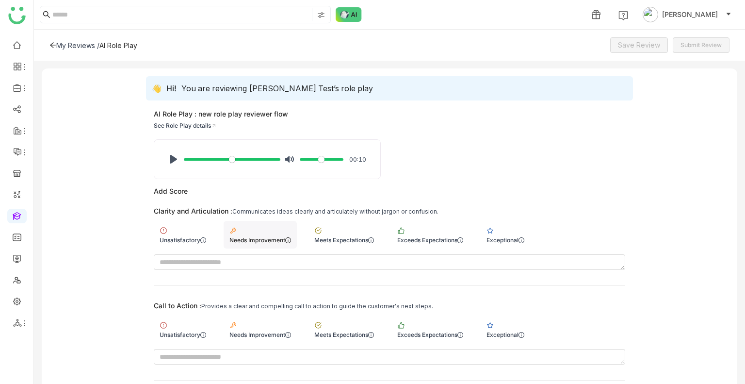
click at [227, 246] on div "Needs Improvement" at bounding box center [260, 235] width 73 height 28
click at [266, 331] on div "Needs Improvement" at bounding box center [260, 334] width 62 height 7
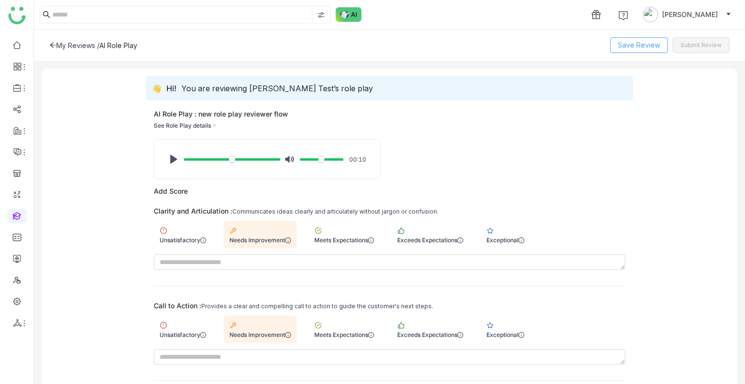
click at [646, 50] on button "Save Review" at bounding box center [639, 45] width 58 height 16
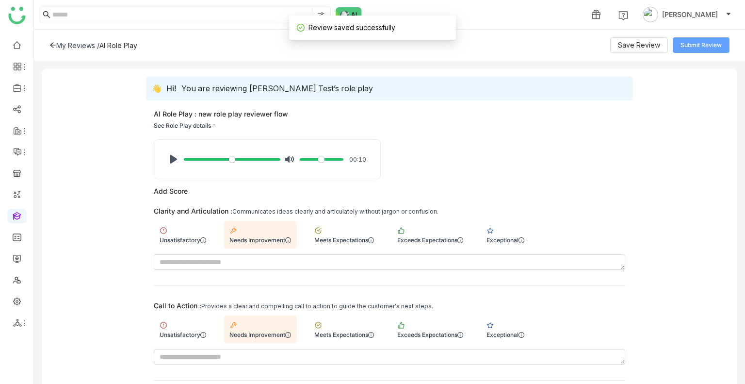
click at [696, 45] on span "Submit Review" at bounding box center [701, 45] width 41 height 9
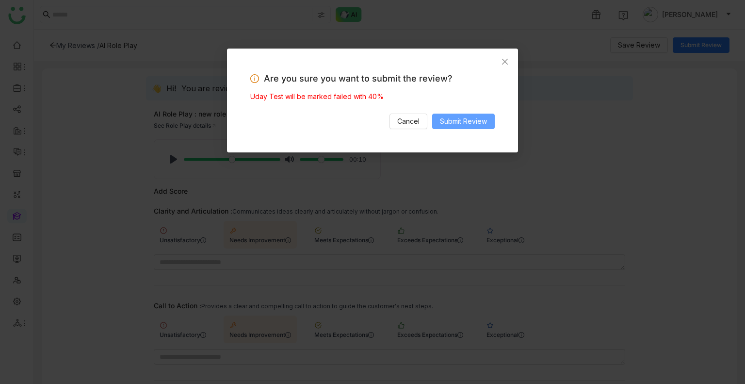
click at [440, 123] on span "Submit Review" at bounding box center [463, 121] width 47 height 11
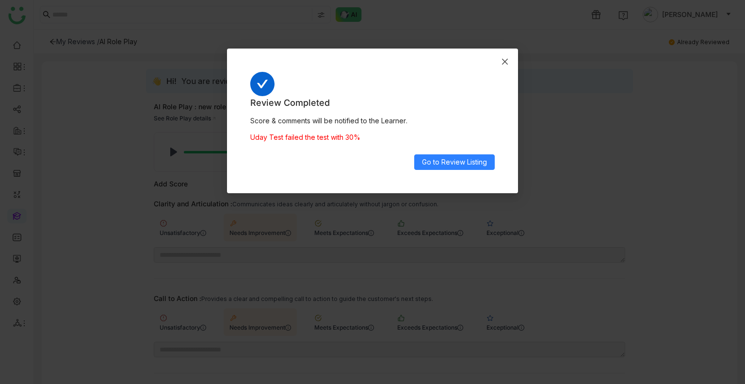
click at [508, 62] on icon "Close" at bounding box center [505, 62] width 8 height 8
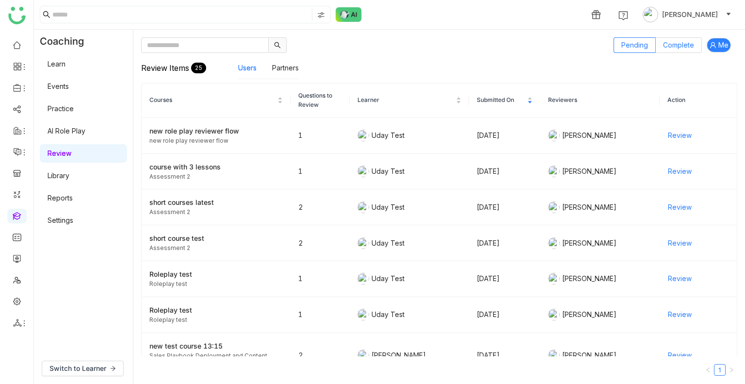
click at [683, 48] on span "Complete" at bounding box center [678, 45] width 31 height 8
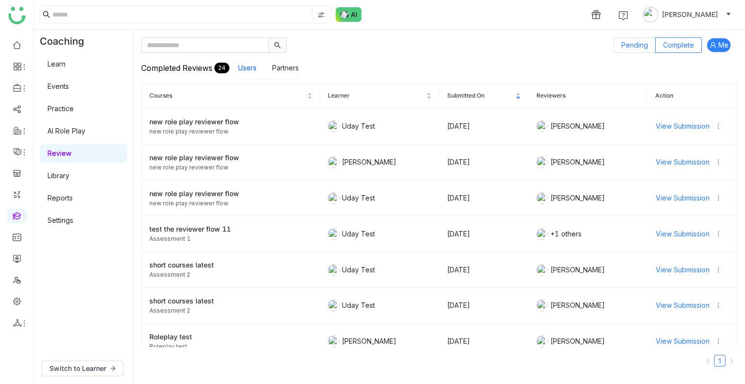
click at [640, 45] on span "Pending" at bounding box center [634, 45] width 27 height 8
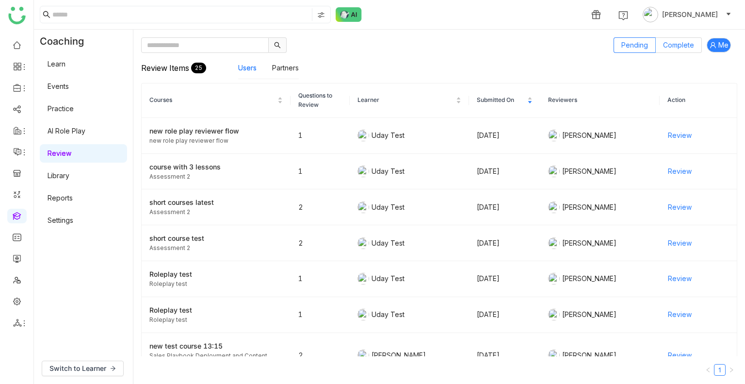
click at [674, 49] on span "Complete" at bounding box center [678, 45] width 31 height 8
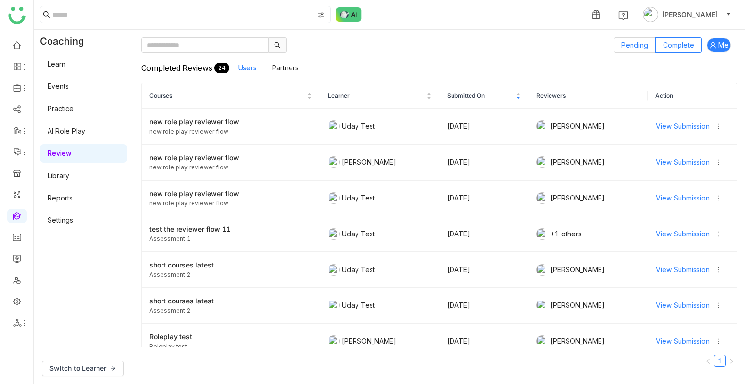
click at [646, 48] on span "Pending" at bounding box center [634, 45] width 27 height 8
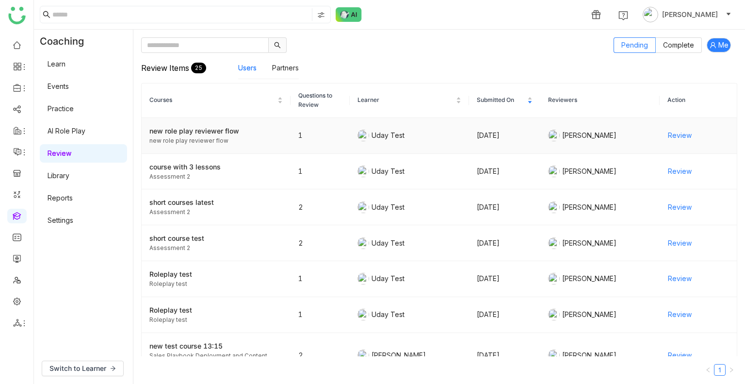
click at [668, 134] on span "Review" at bounding box center [680, 135] width 24 height 11
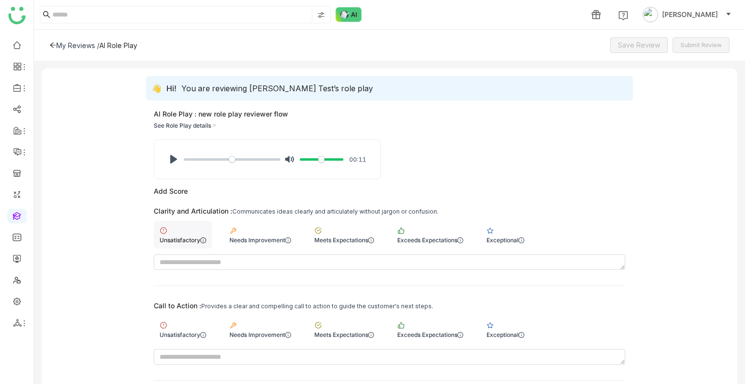
click at [165, 232] on img at bounding box center [164, 231] width 8 height 8
click at [179, 321] on div "Unsatisfactory" at bounding box center [183, 329] width 58 height 28
click at [637, 34] on div "My Reviews / AI Role Play Save Review Submit Review" at bounding box center [389, 45] width 711 height 31
click at [639, 40] on span "Save Review" at bounding box center [639, 45] width 42 height 11
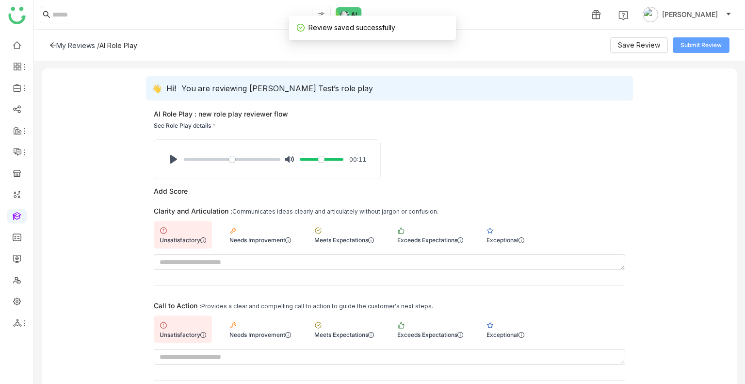
click at [683, 38] on button "Submit Review" at bounding box center [701, 45] width 57 height 16
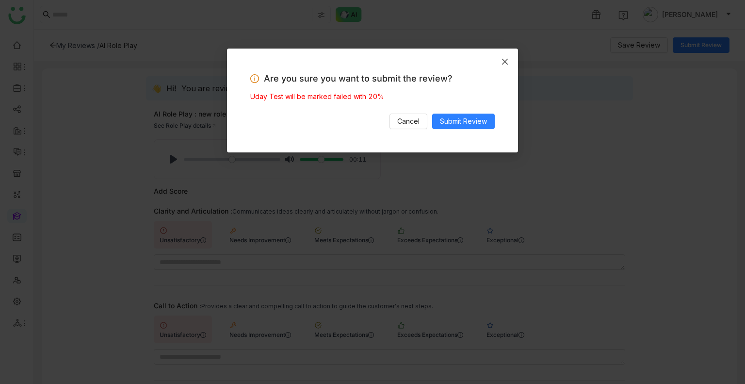
click at [507, 62] on icon "Close" at bounding box center [505, 62] width 8 height 8
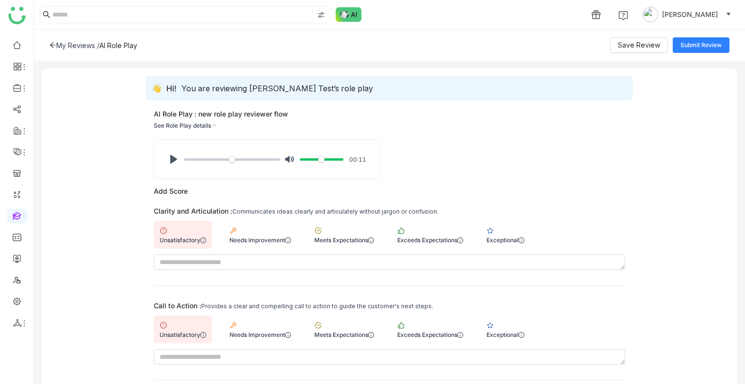
click at [685, 56] on div "My Reviews / AI Role Play Save Review Submit Review" at bounding box center [389, 45] width 711 height 31
click at [698, 46] on span "Submit Review" at bounding box center [701, 45] width 41 height 9
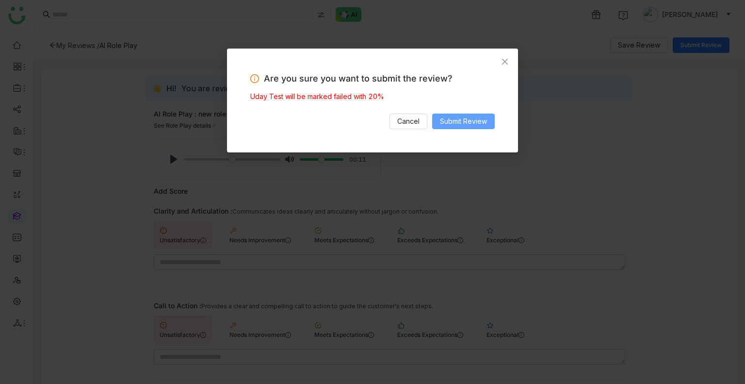
click at [468, 122] on span "Submit Review" at bounding box center [463, 121] width 47 height 11
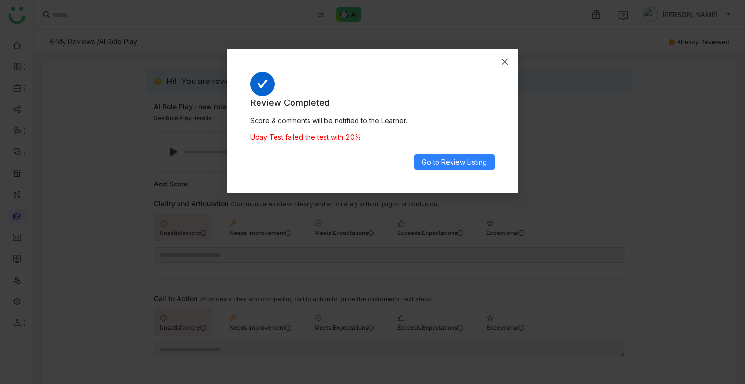
click at [506, 58] on icon "Close" at bounding box center [505, 62] width 8 height 8
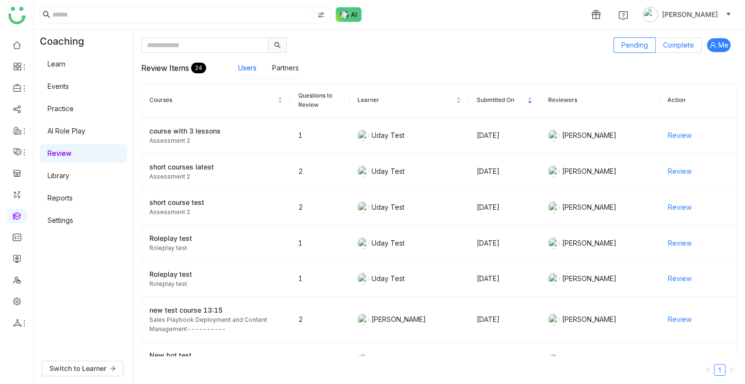
click at [673, 44] on span "Complete" at bounding box center [678, 45] width 31 height 8
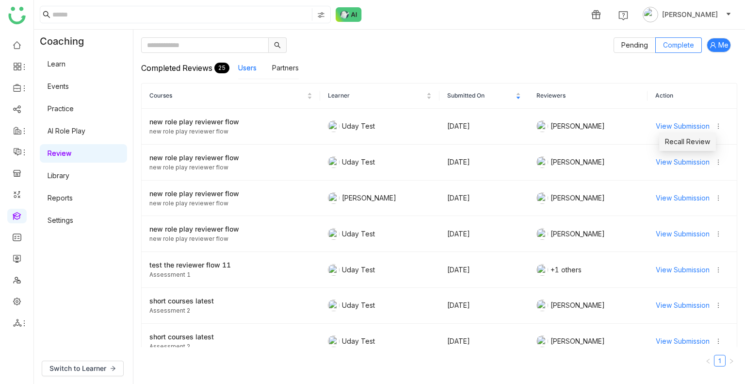
click at [691, 141] on span "Recall Review" at bounding box center [687, 141] width 45 height 11
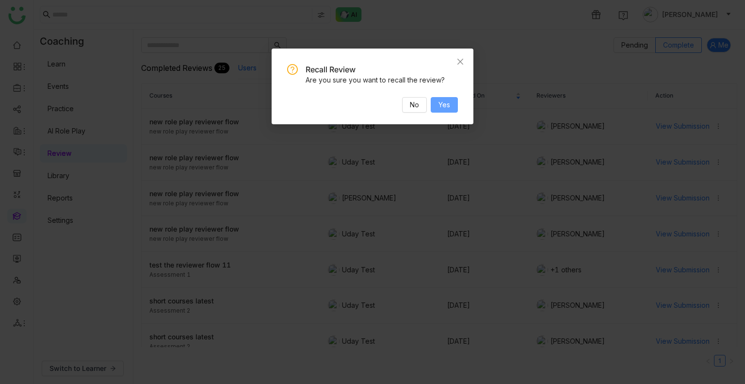
click at [441, 103] on span "Yes" at bounding box center [445, 104] width 12 height 11
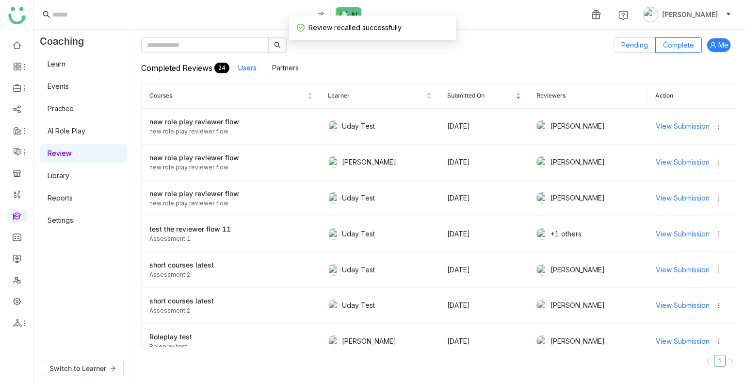
click at [631, 51] on label "Pending" at bounding box center [635, 45] width 42 height 16
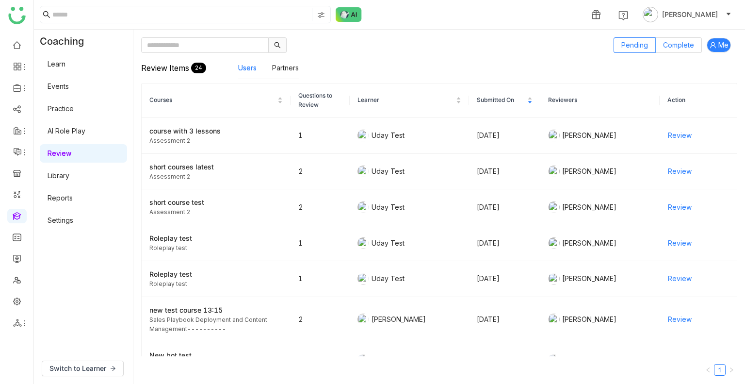
click at [677, 40] on label "Complete" at bounding box center [679, 45] width 46 height 16
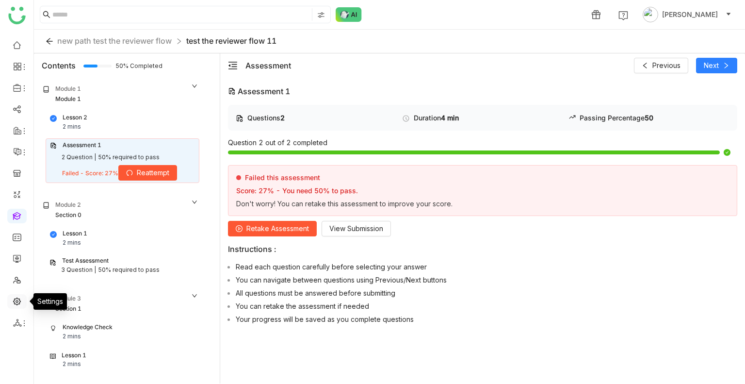
click at [13, 305] on link at bounding box center [17, 300] width 9 height 8
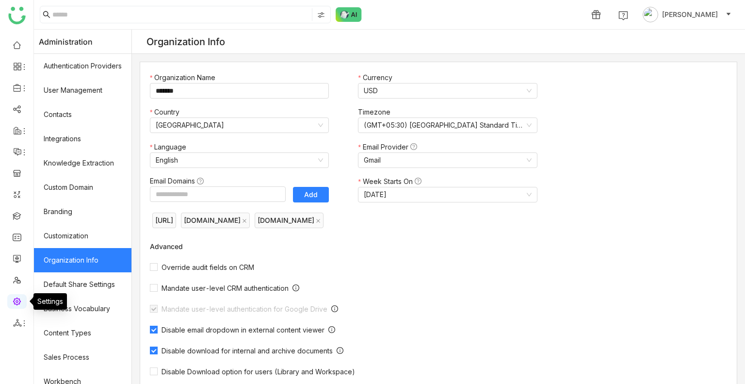
click at [13, 305] on link at bounding box center [17, 300] width 9 height 8
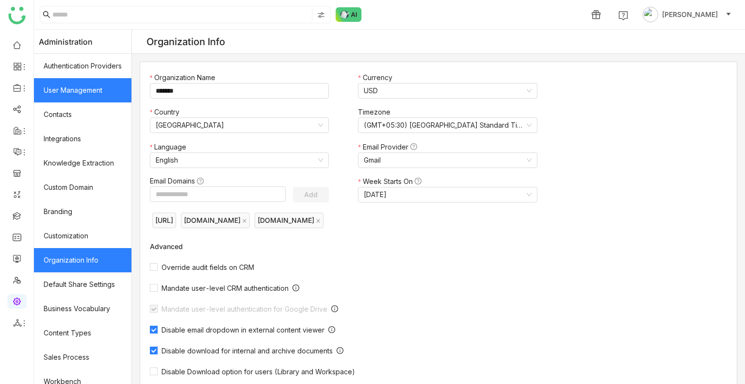
click at [75, 95] on link "User Management" at bounding box center [83, 90] width 98 height 24
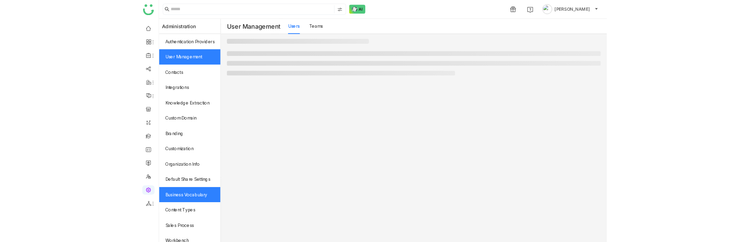
scroll to position [131, 0]
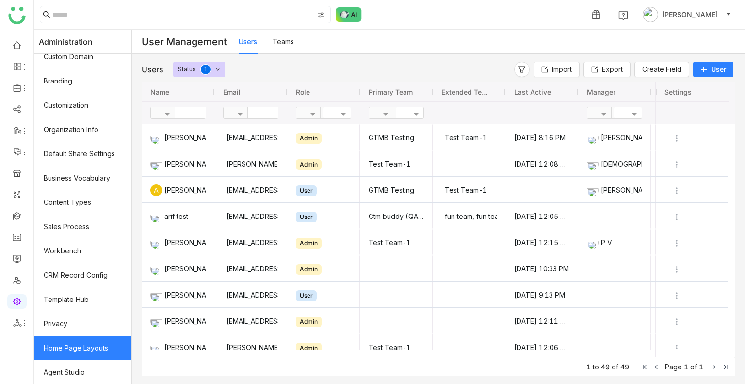
click at [88, 349] on link "Home Page Layouts" at bounding box center [83, 348] width 98 height 24
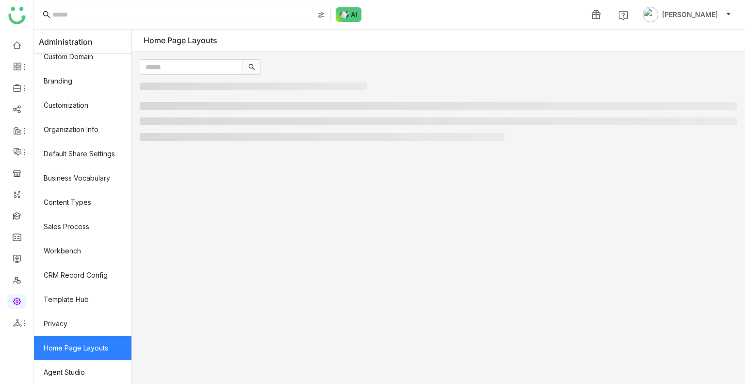
click at [88, 349] on link "Home Page Layouts" at bounding box center [83, 348] width 98 height 24
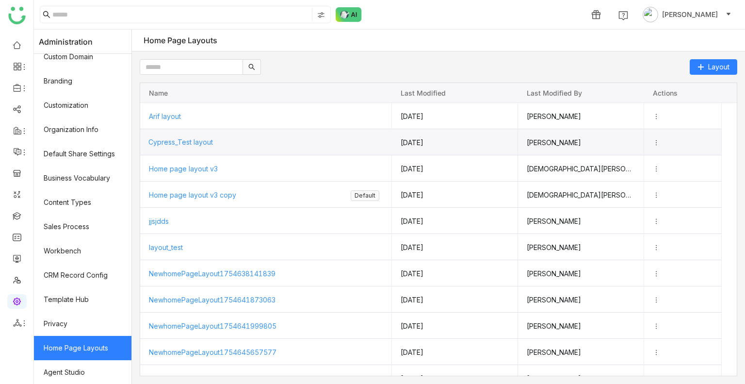
click at [210, 138] on span "Cypress_Test layout" at bounding box center [180, 142] width 65 height 8
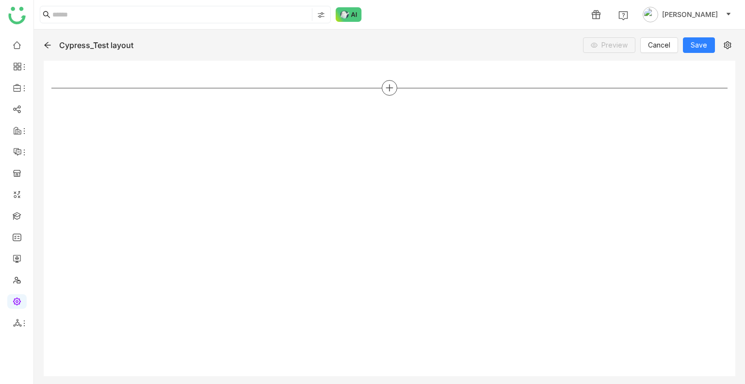
click at [388, 85] on icon at bounding box center [389, 87] width 9 height 9
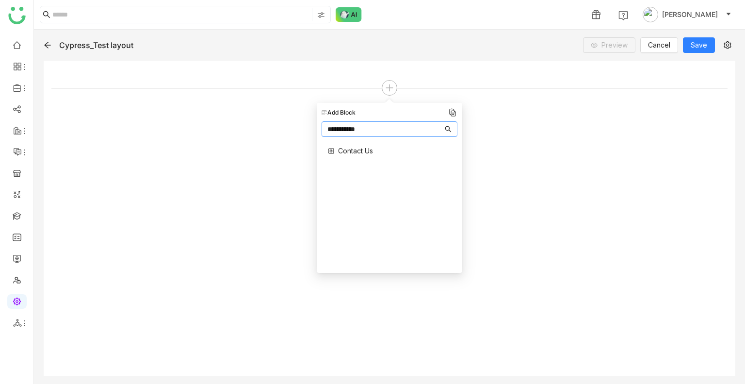
type input "**********"
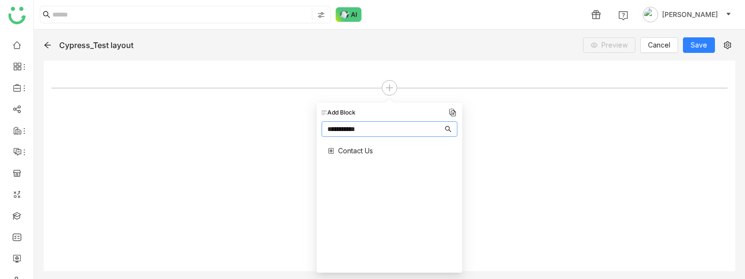
click at [503, 132] on div at bounding box center [389, 165] width 676 height 195
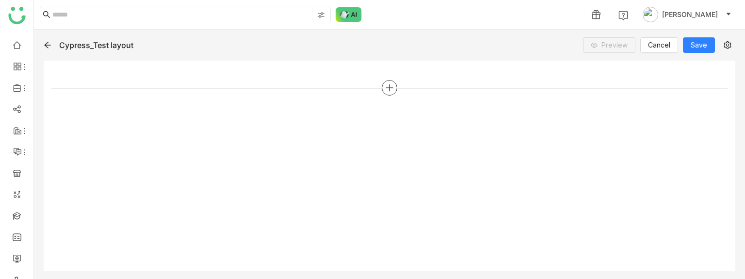
click at [387, 86] on icon at bounding box center [389, 87] width 9 height 9
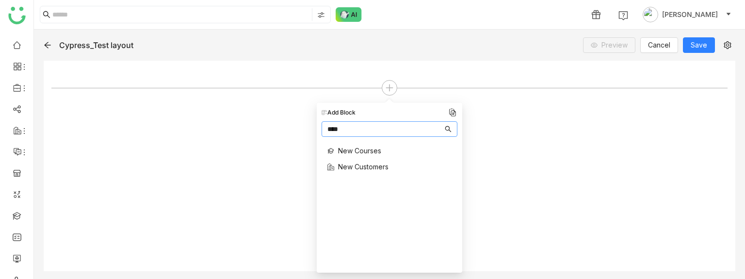
type input "***"
click at [363, 164] on span "New Customers" at bounding box center [363, 167] width 50 height 10
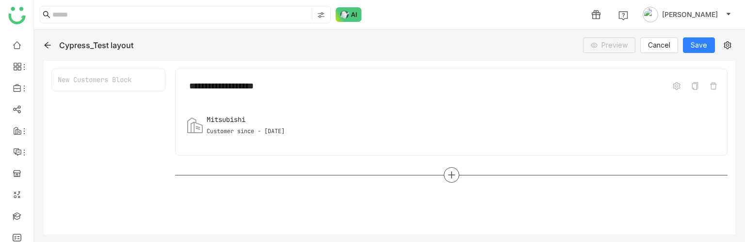
click at [421, 176] on div at bounding box center [451, 175] width 553 height 16
click at [451, 172] on icon at bounding box center [451, 174] width 9 height 9
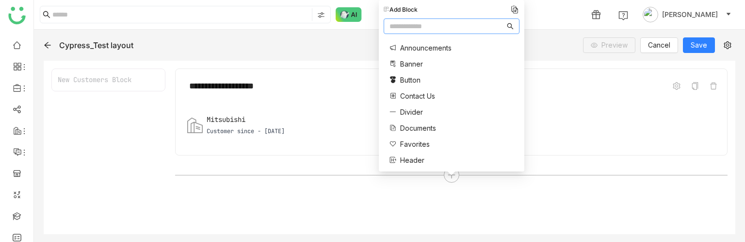
click at [467, 198] on div "**********" at bounding box center [451, 147] width 553 height 158
